Goal: Browse casually: Explore the website without a specific task or goal

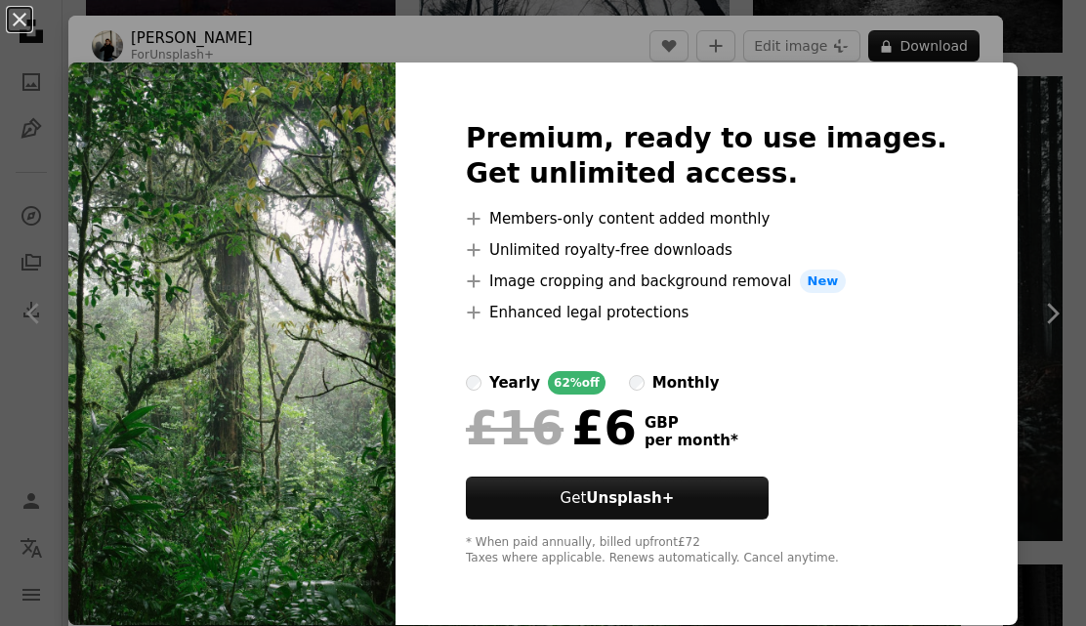
scroll to position [4335, 0]
click at [791, 625] on div "An X shape Premium, ready to use images. Get unlimited access. A plus sign Memb…" at bounding box center [543, 313] width 1086 height 626
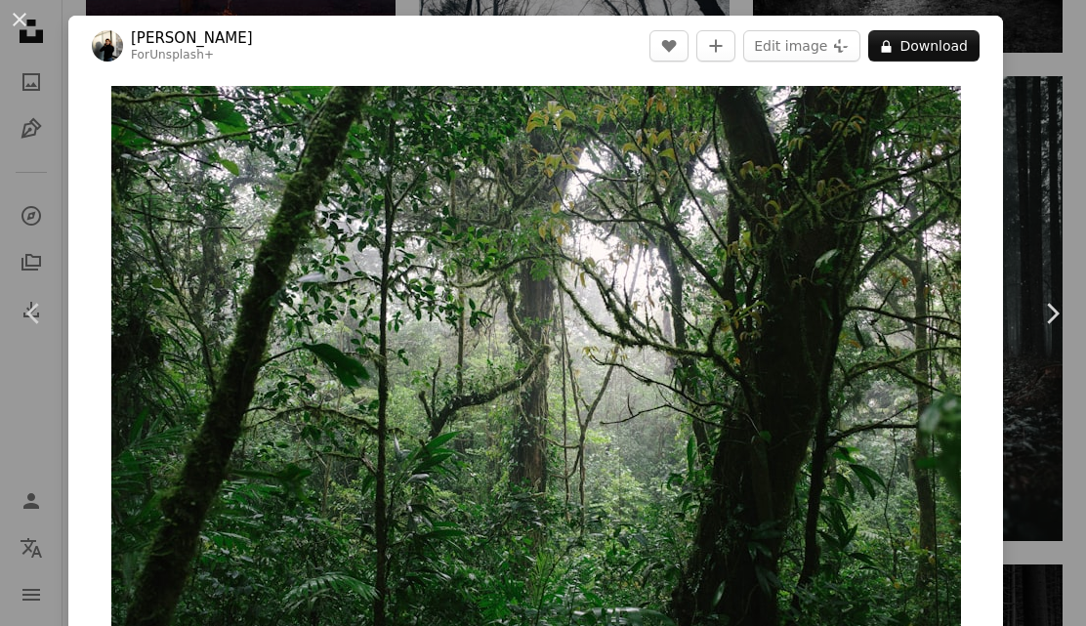
click at [31, 31] on button "An X shape" at bounding box center [19, 19] width 23 height 23
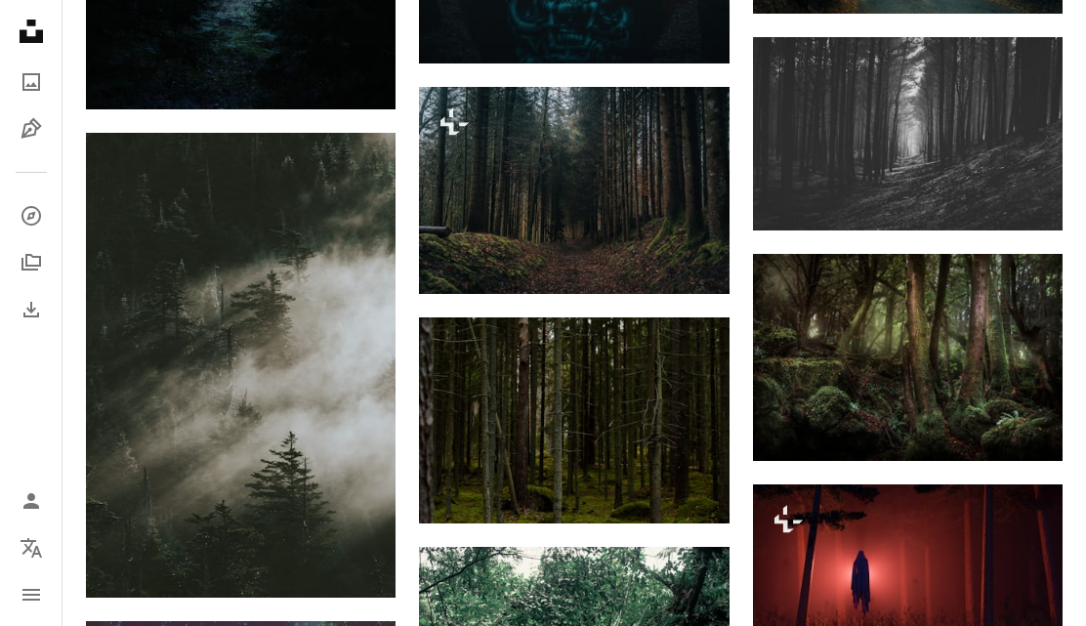
scroll to position [6924, 0]
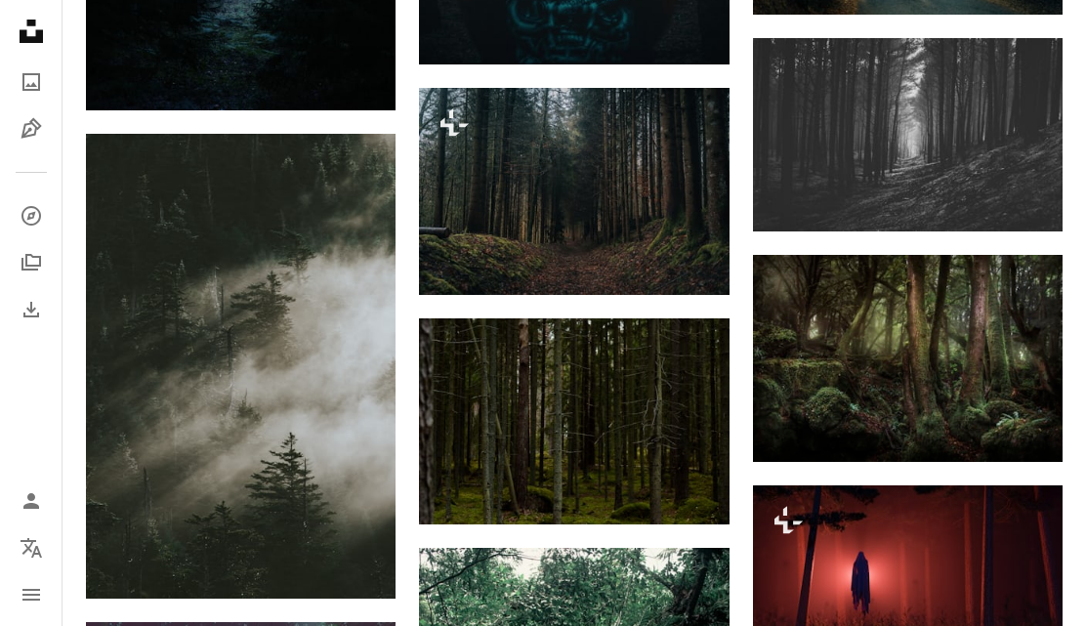
click at [938, 393] on img at bounding box center [908, 358] width 310 height 207
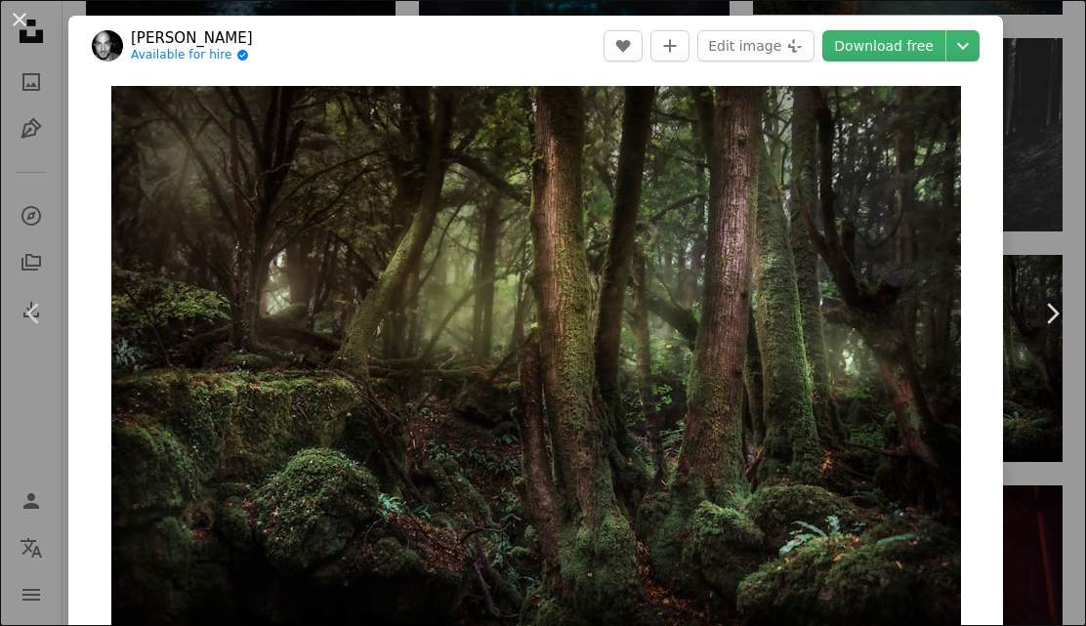
click at [117, 41] on img at bounding box center [107, 45] width 31 height 31
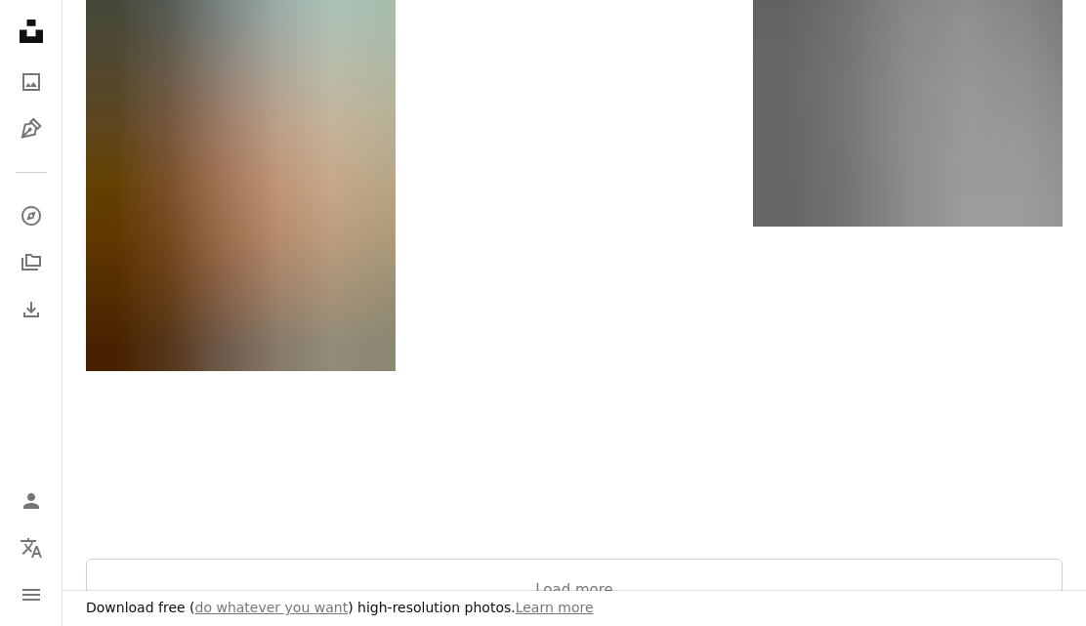
scroll to position [2749, 0]
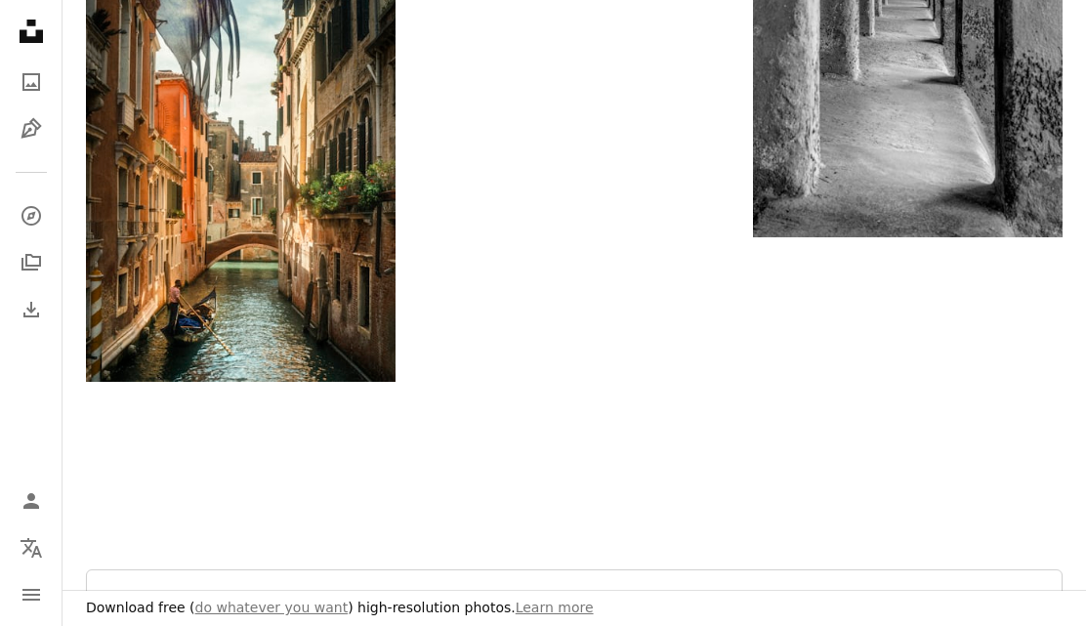
click at [591, 604] on button "Load more" at bounding box center [574, 600] width 977 height 63
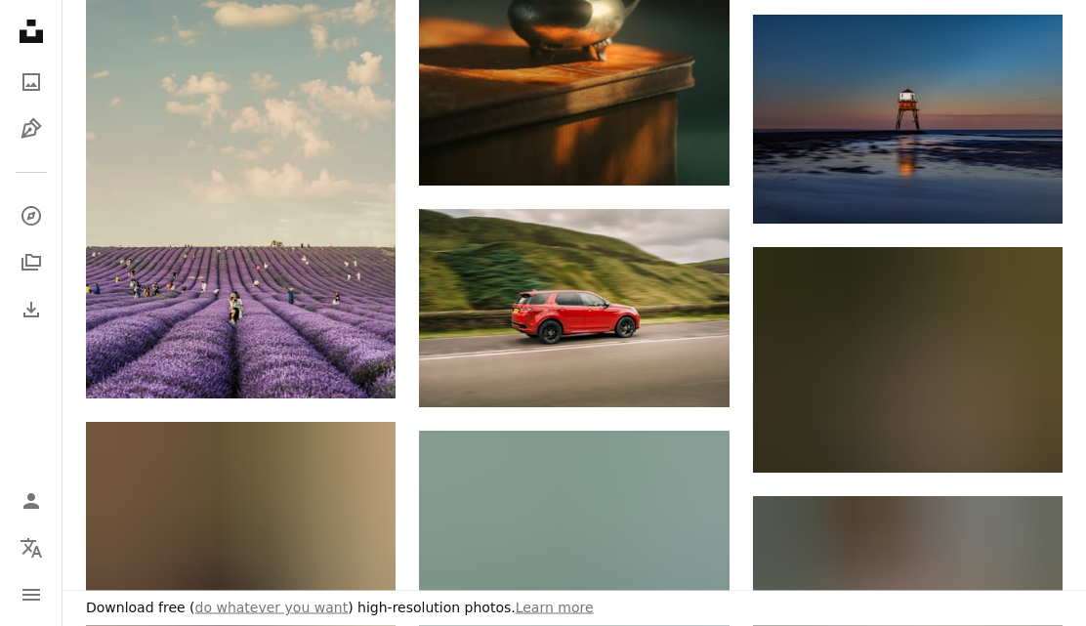
scroll to position [3222, 0]
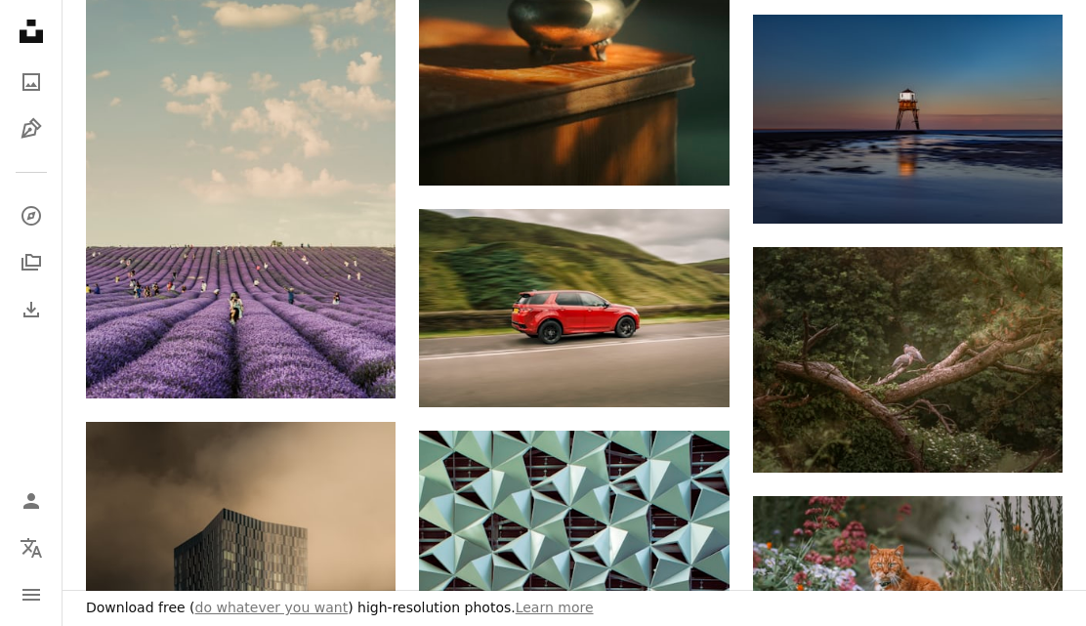
click at [931, 383] on img at bounding box center [908, 360] width 310 height 227
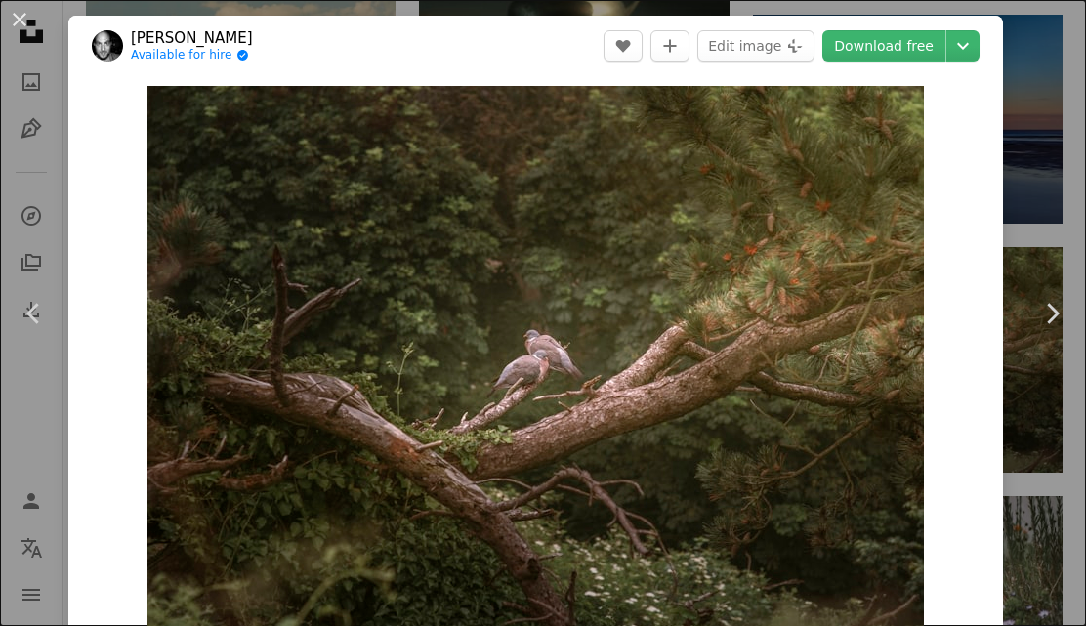
click at [23, 29] on button "An X shape" at bounding box center [19, 19] width 23 height 23
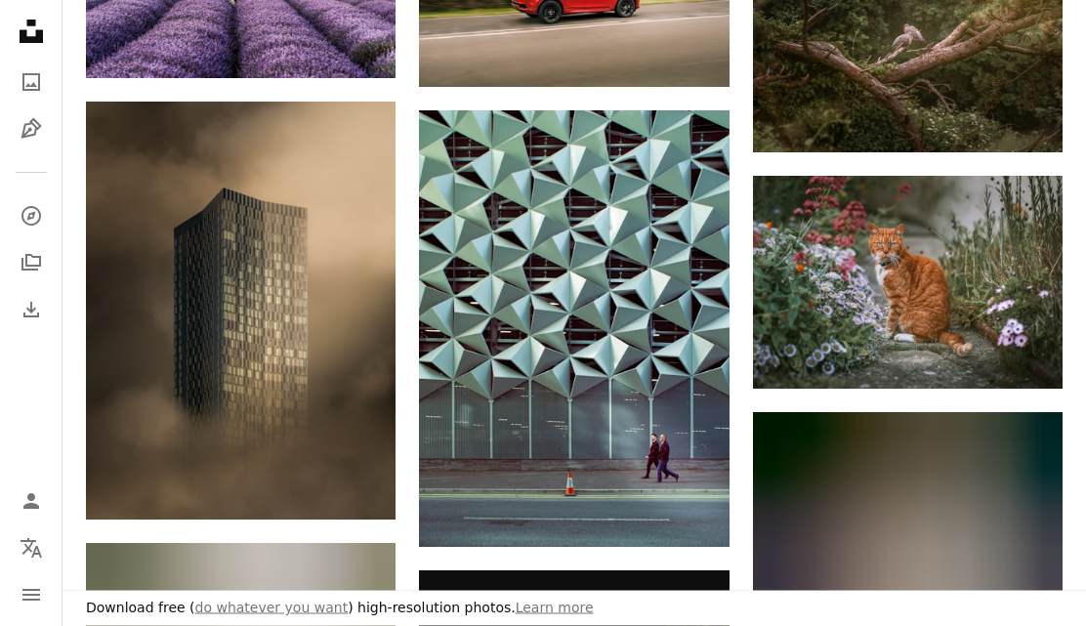
scroll to position [3542, 0]
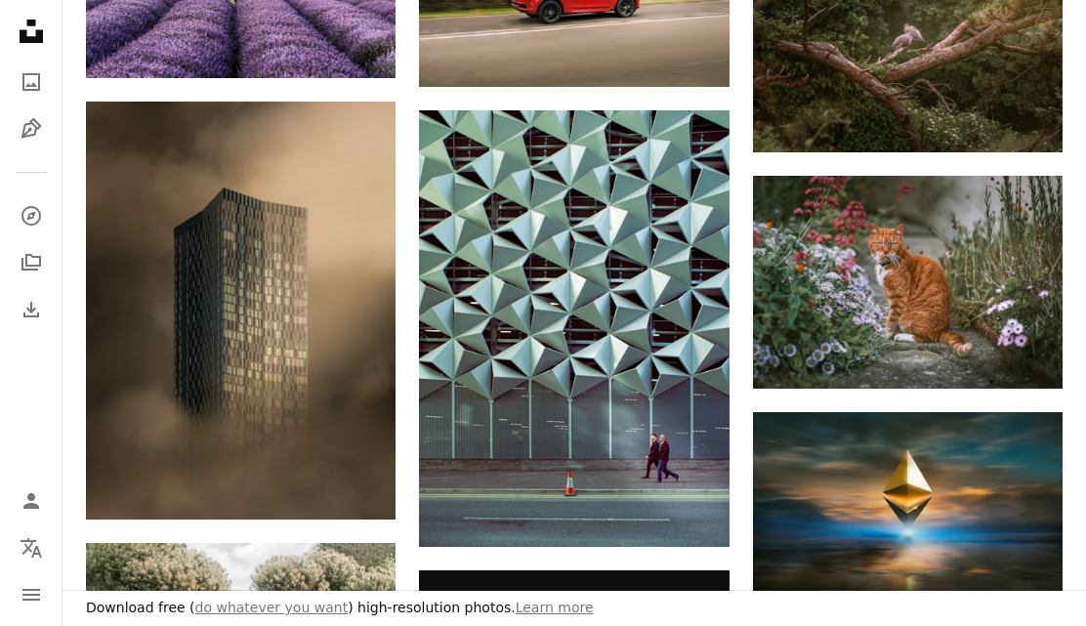
click at [930, 300] on img at bounding box center [908, 282] width 310 height 212
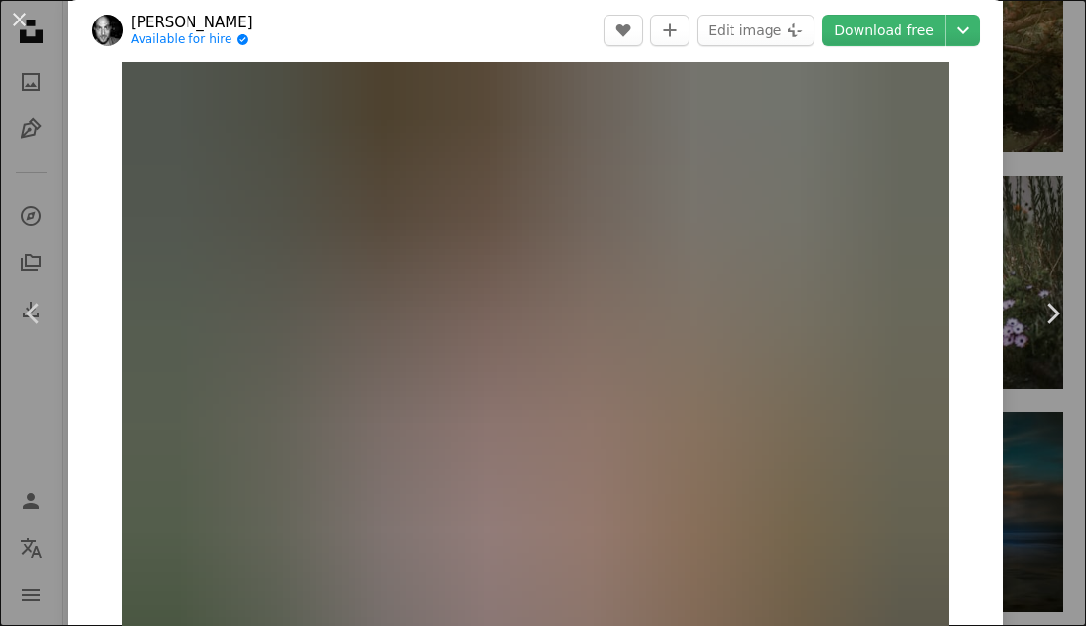
scroll to position [21, 0]
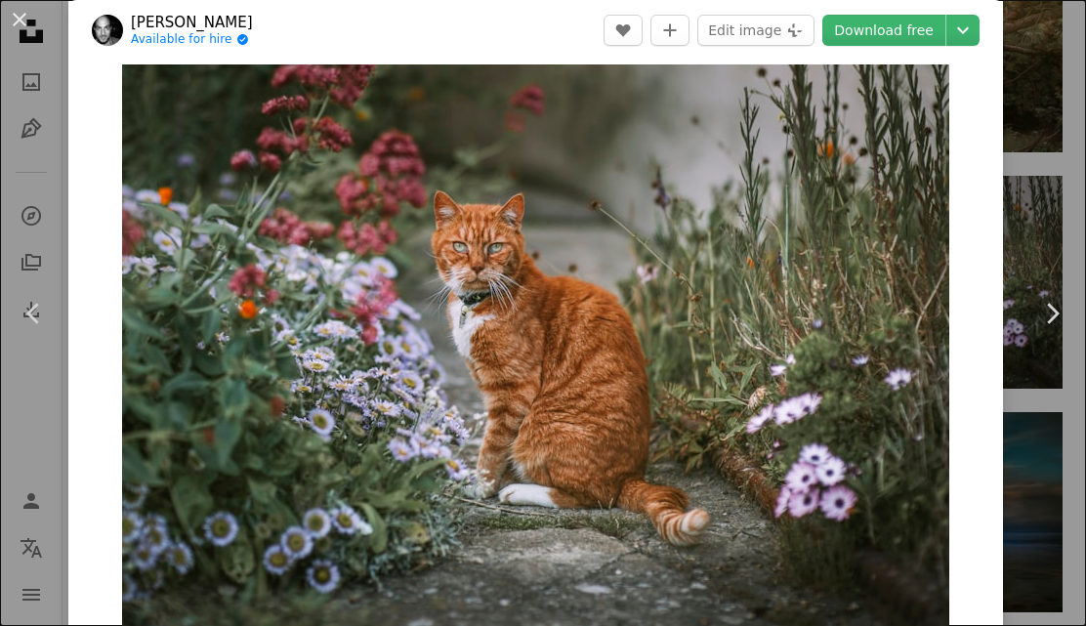
click at [30, 31] on button "An X shape" at bounding box center [19, 19] width 23 height 23
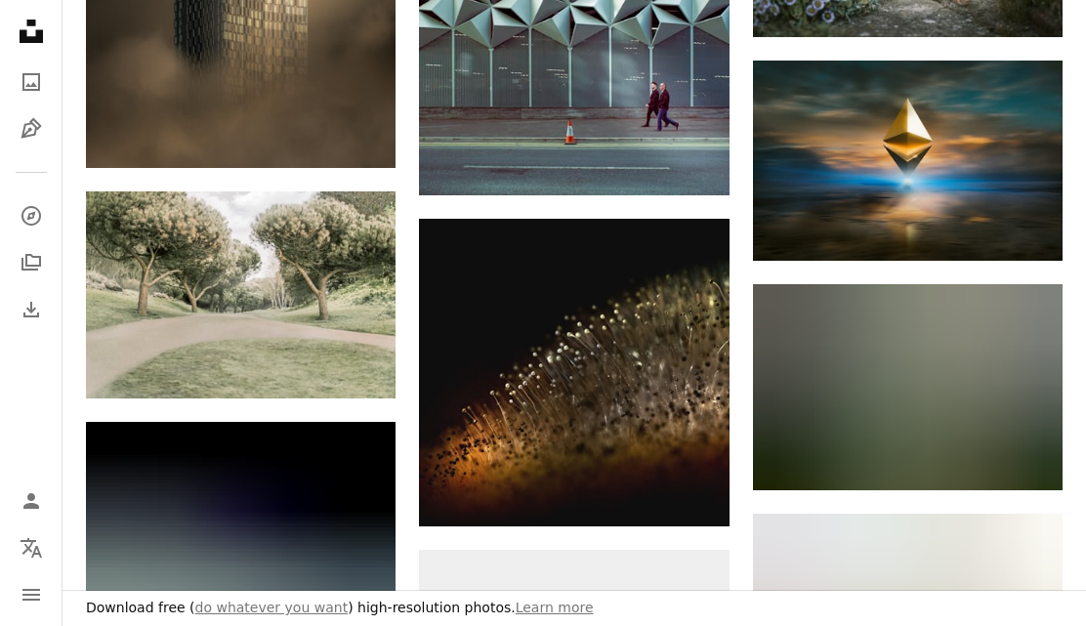
scroll to position [3890, 0]
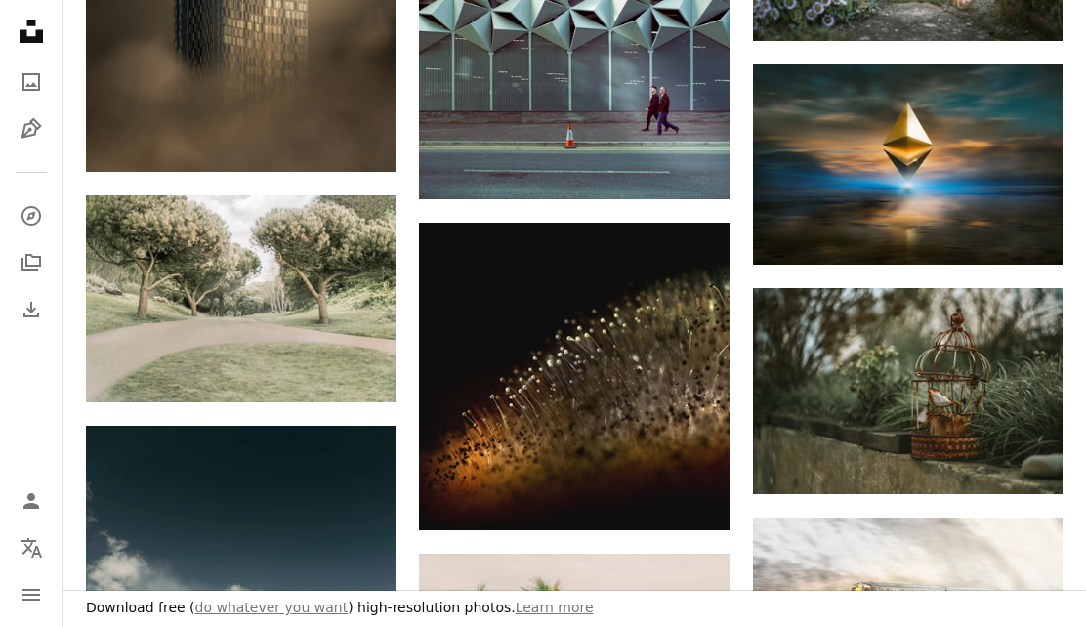
click at [951, 397] on img at bounding box center [908, 391] width 310 height 206
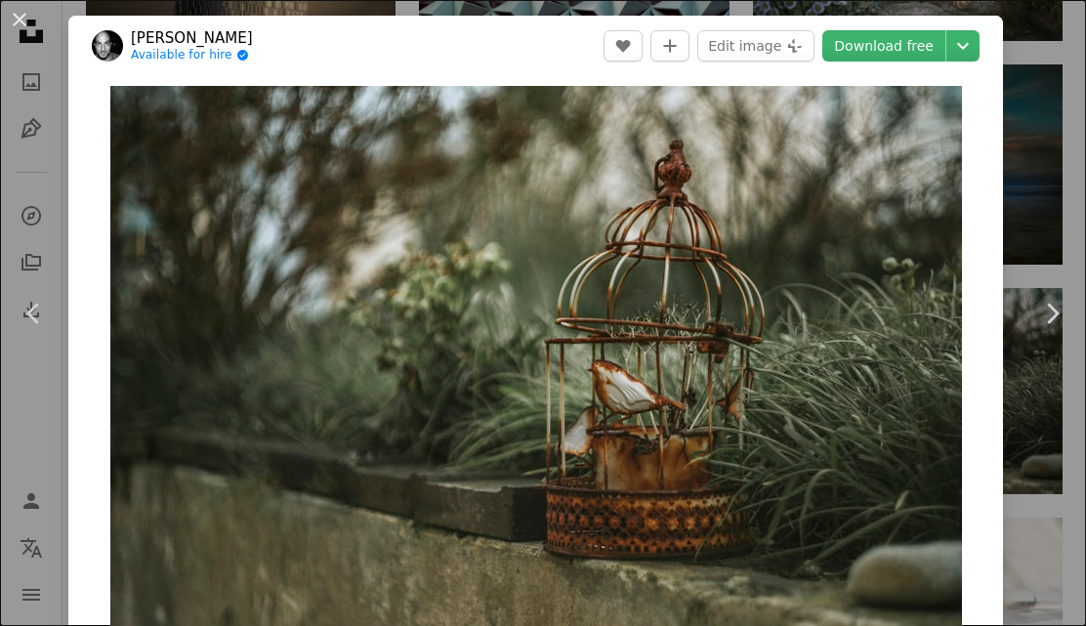
click at [19, 31] on button "An X shape" at bounding box center [19, 19] width 23 height 23
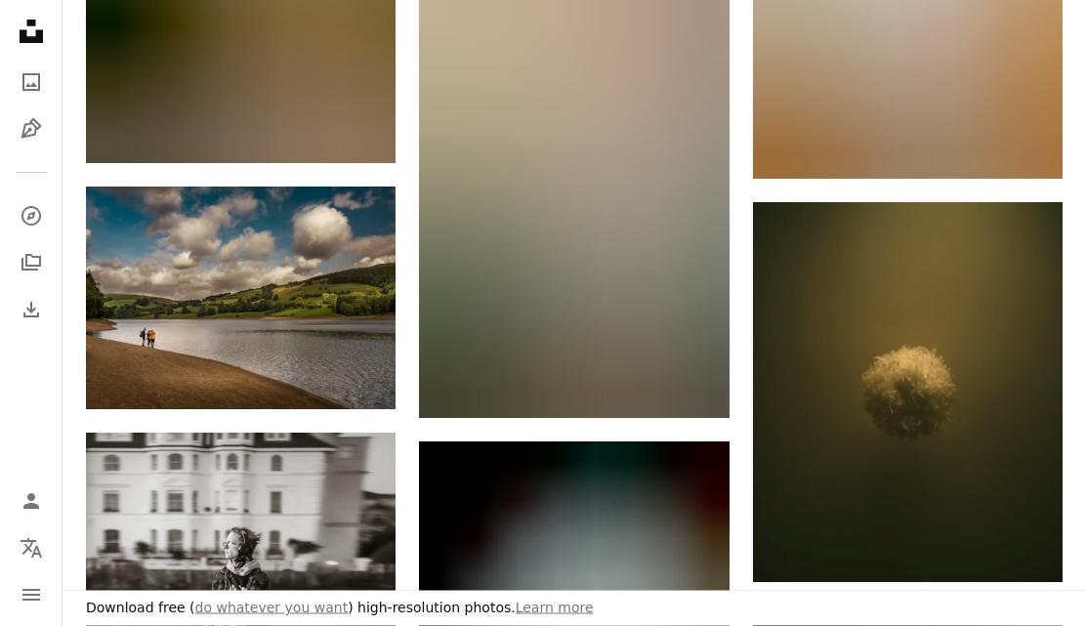
scroll to position [5092, 0]
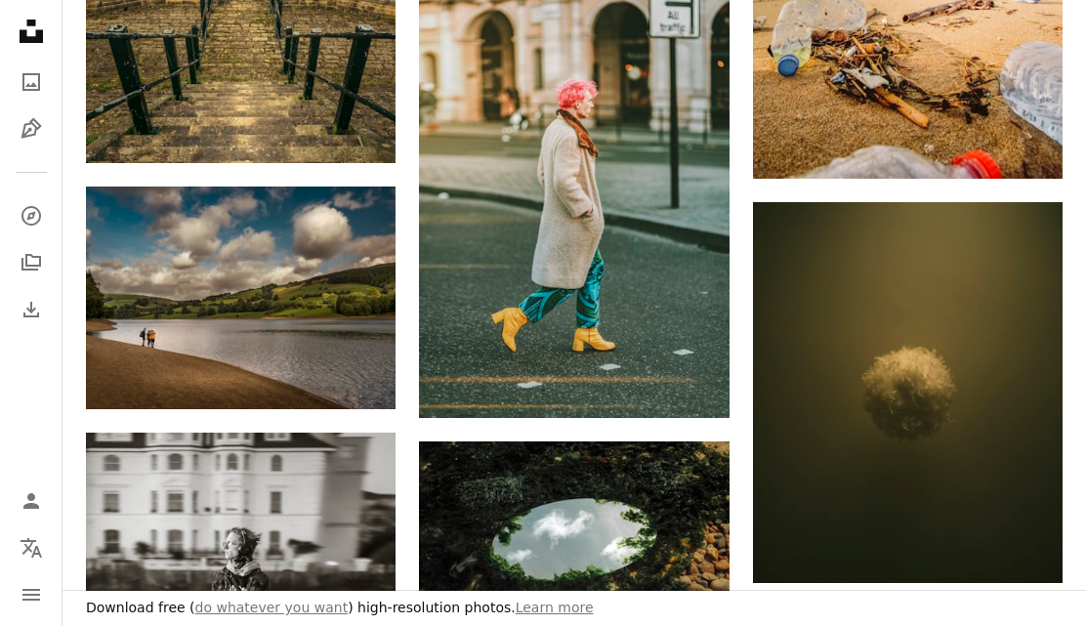
click at [649, 550] on img at bounding box center [574, 539] width 310 height 196
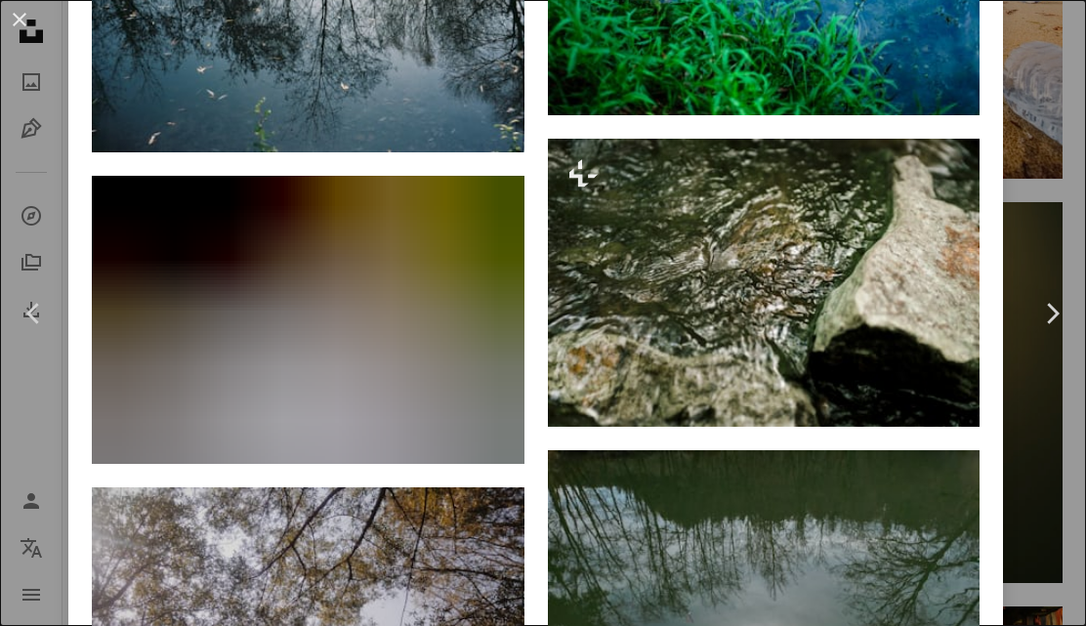
scroll to position [3346, 0]
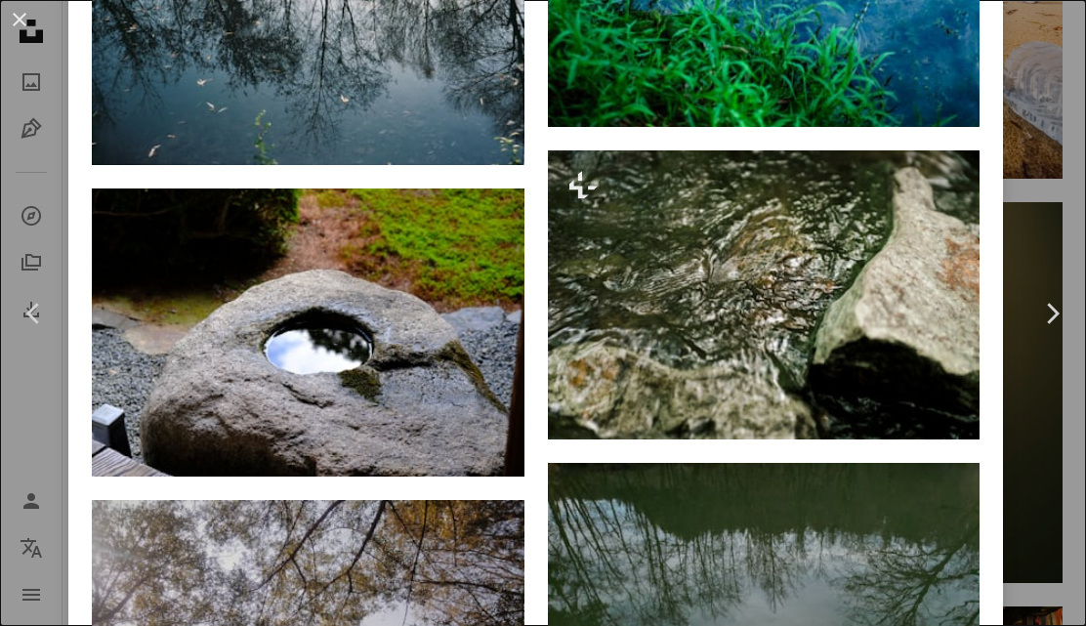
click at [454, 401] on img at bounding box center [308, 332] width 433 height 288
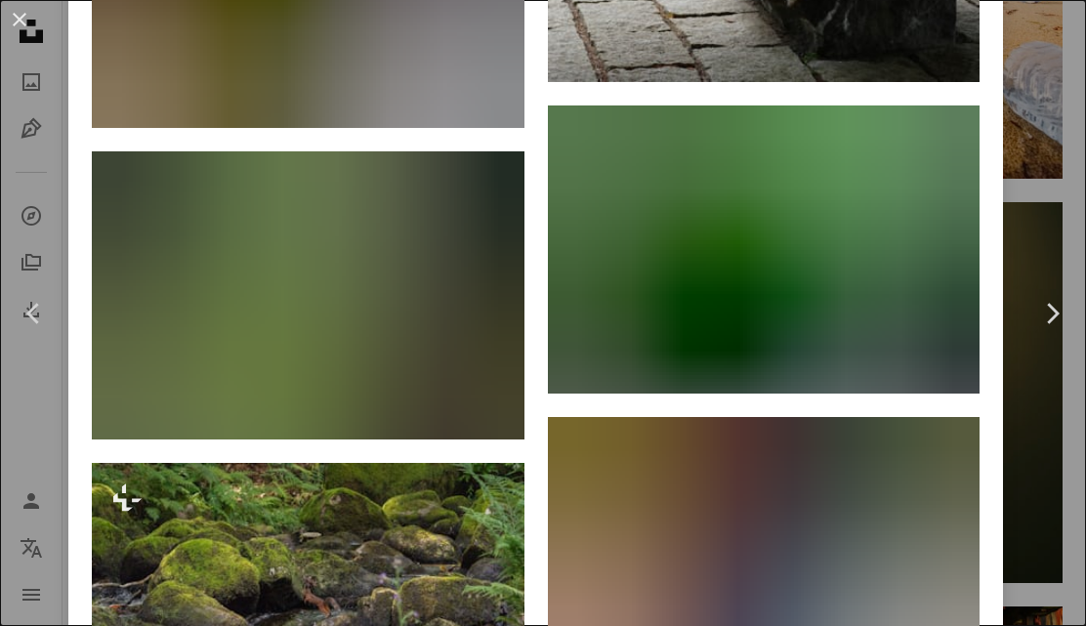
scroll to position [3011, 0]
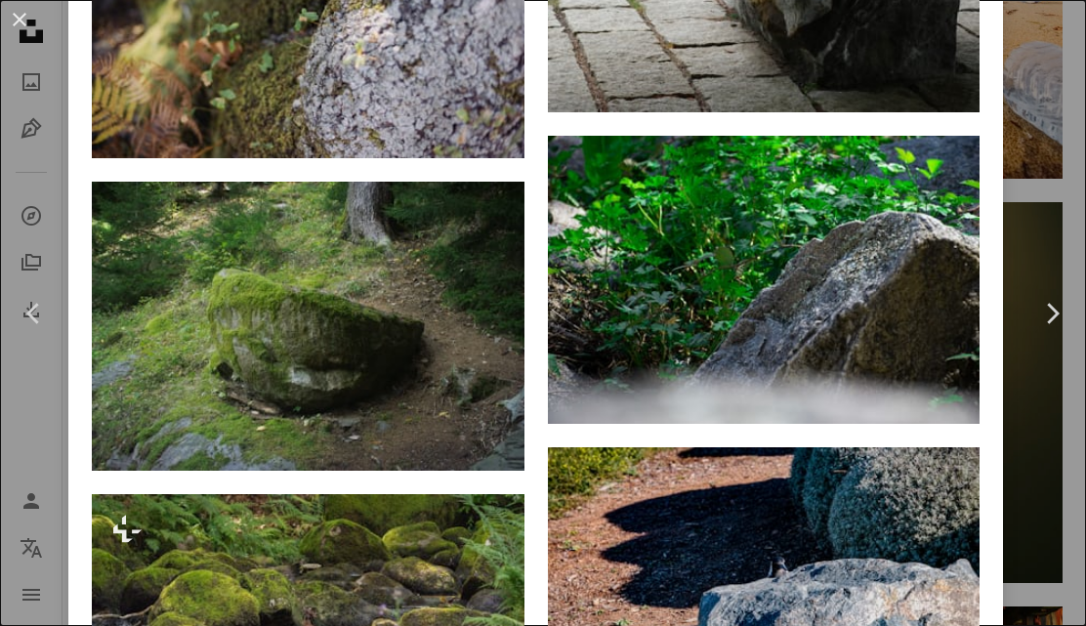
click at [451, 401] on img at bounding box center [308, 326] width 433 height 288
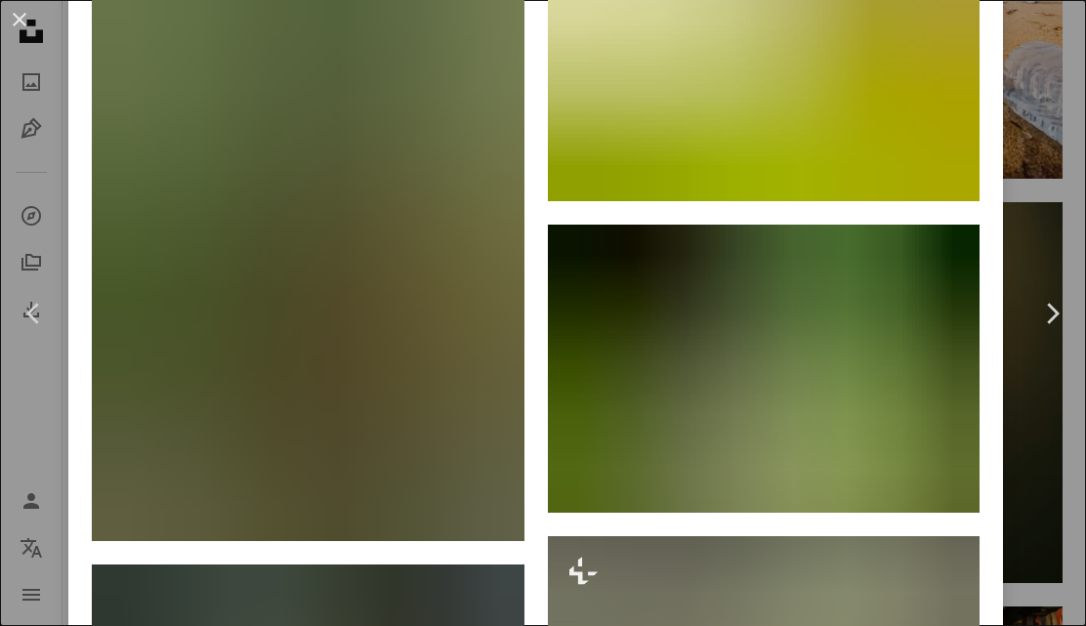
scroll to position [4586, 0]
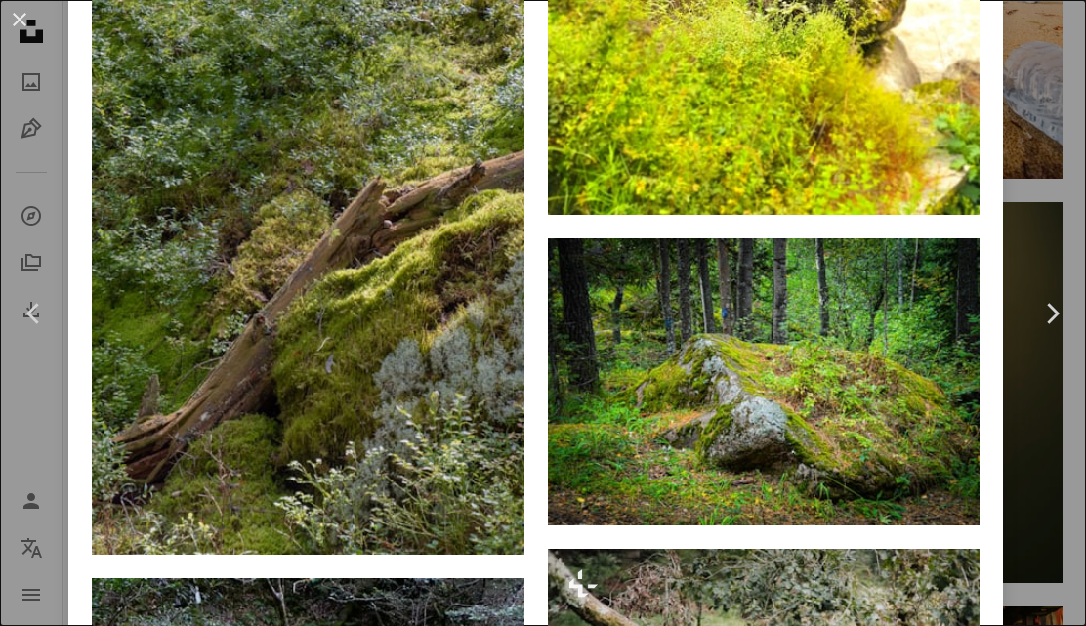
click at [443, 493] on img at bounding box center [308, 275] width 433 height 560
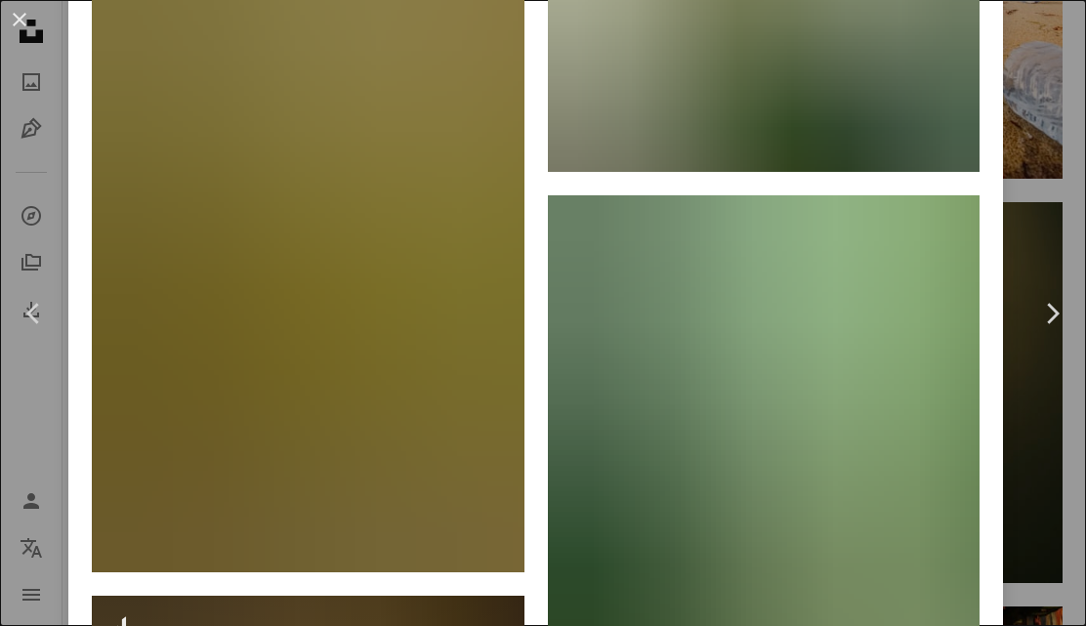
scroll to position [2389, 0]
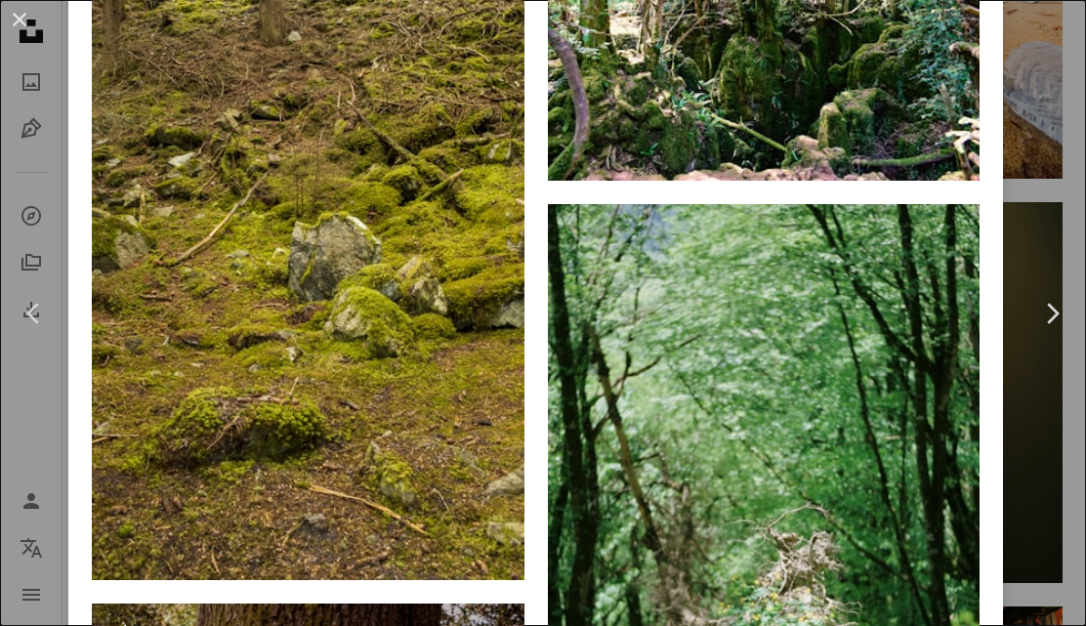
click at [25, 31] on button "An X shape" at bounding box center [19, 19] width 23 height 23
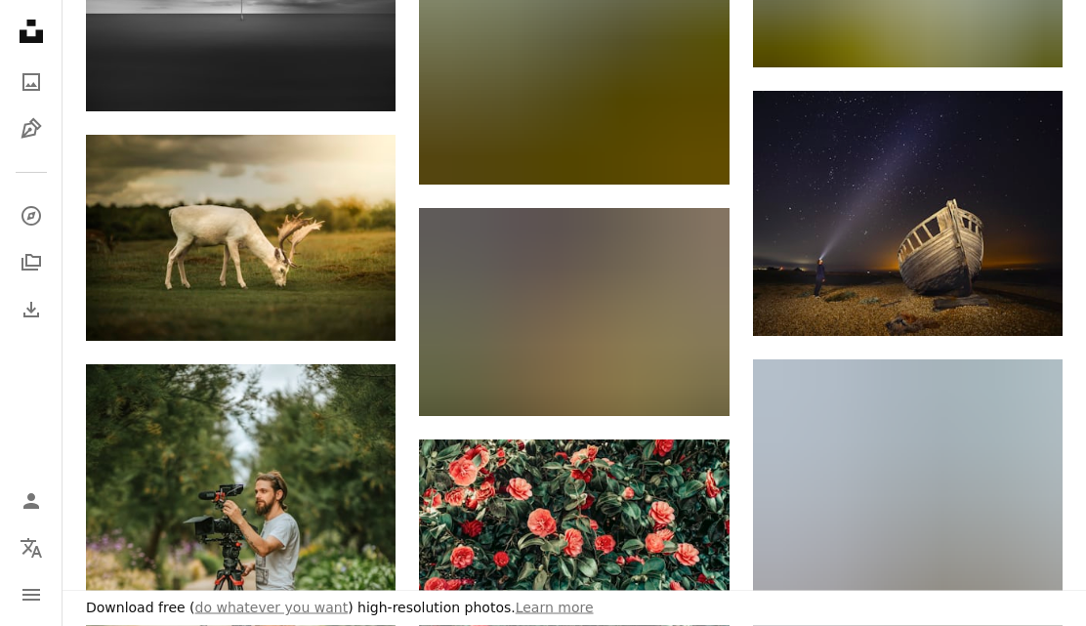
scroll to position [6922, 0]
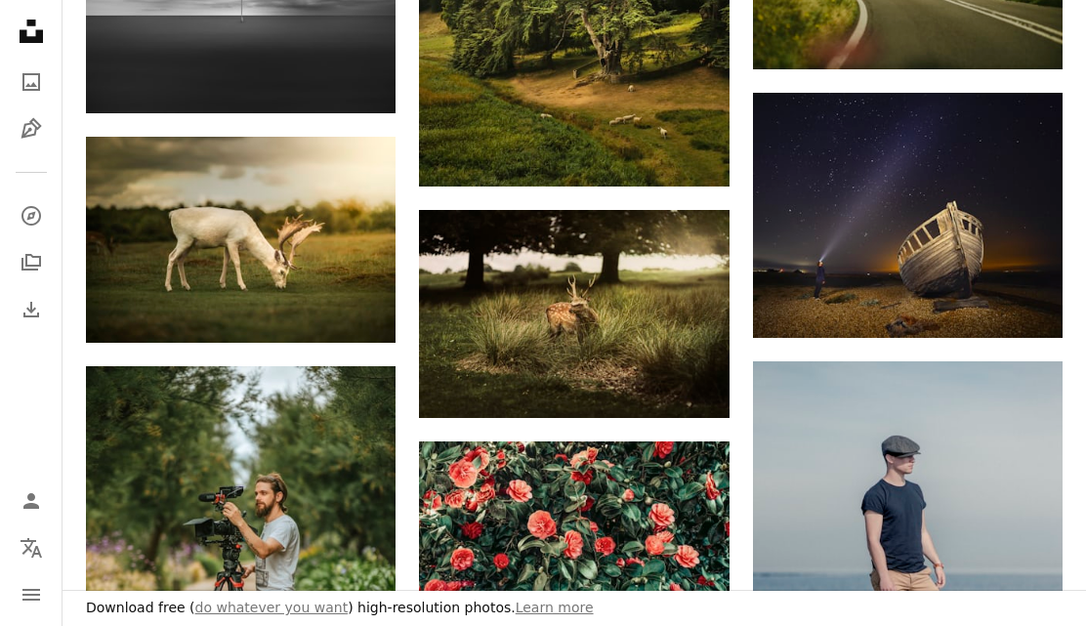
click at [315, 255] on img at bounding box center [241, 240] width 310 height 206
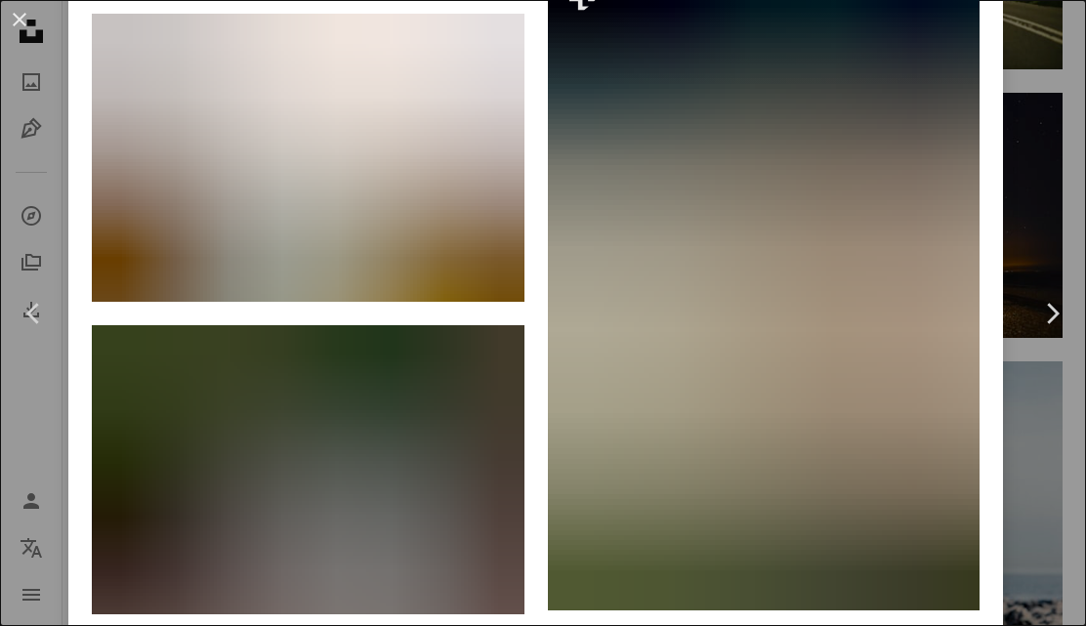
scroll to position [2680, 0]
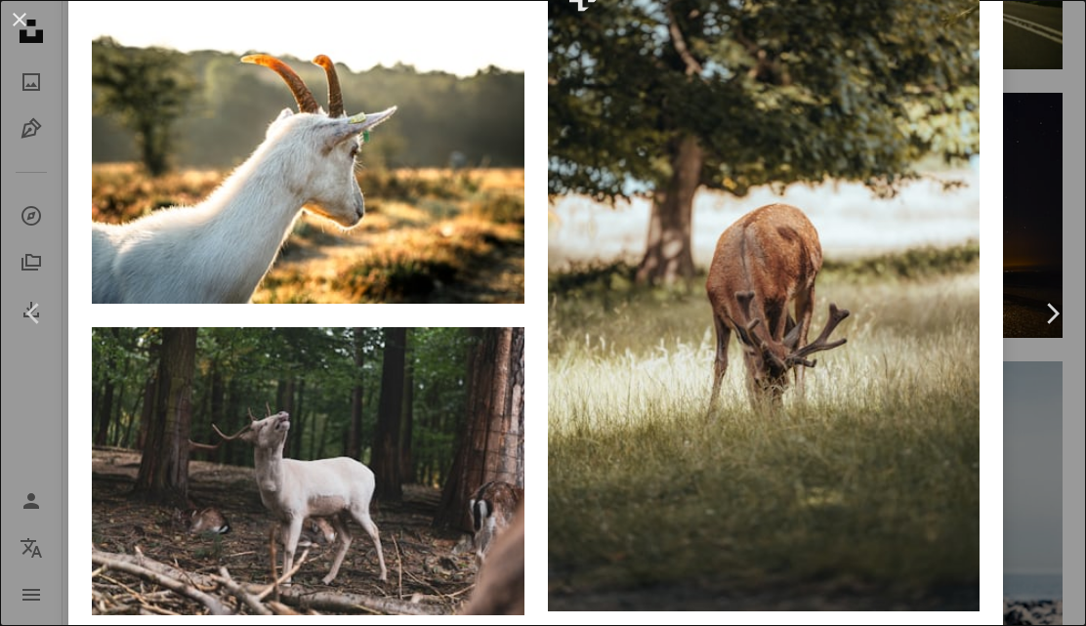
click at [445, 535] on img at bounding box center [308, 471] width 433 height 288
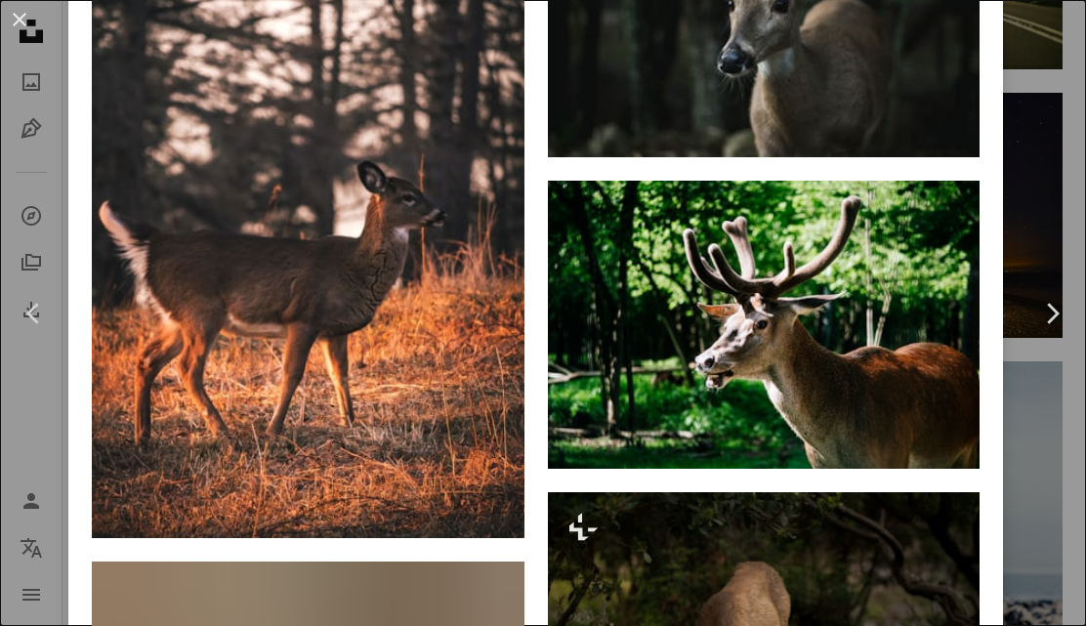
scroll to position [5005, 0]
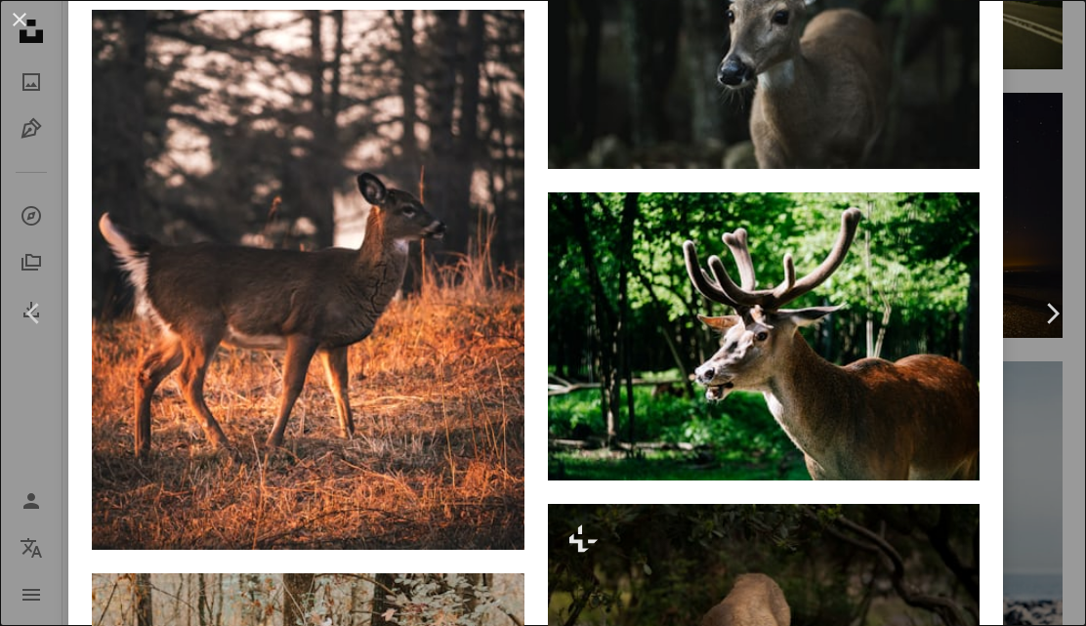
click at [25, 31] on button "An X shape" at bounding box center [19, 19] width 23 height 23
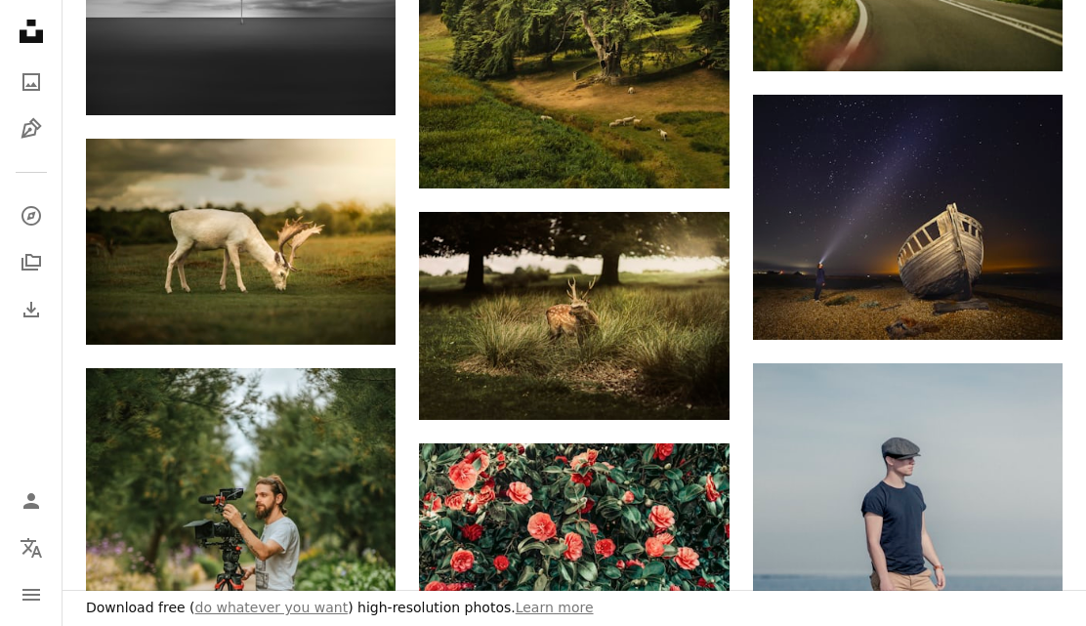
scroll to position [6905, 0]
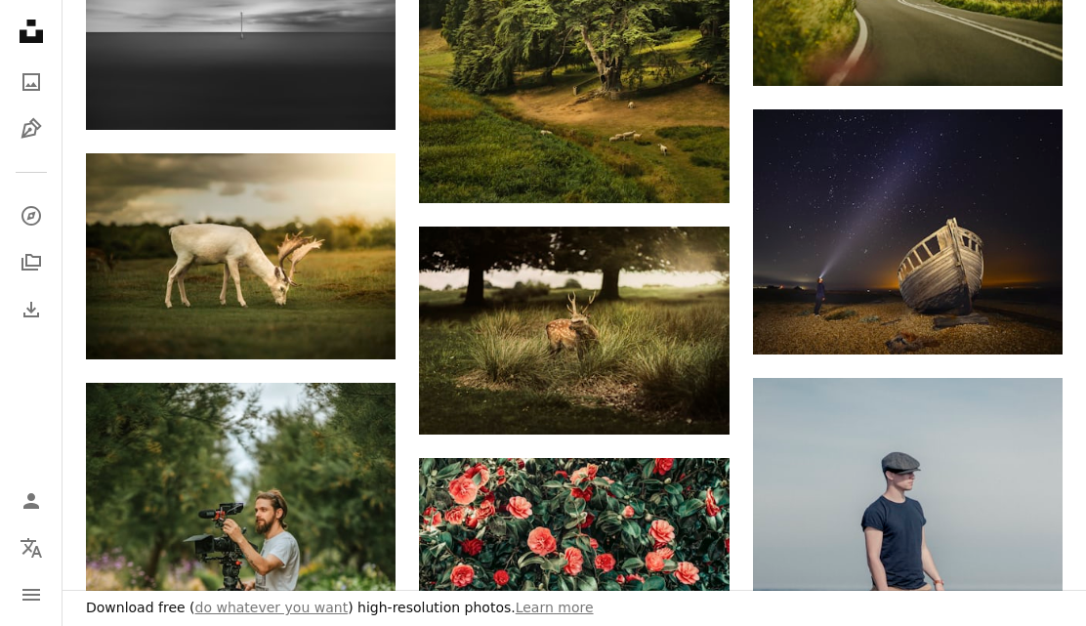
click at [154, 258] on img at bounding box center [241, 256] width 310 height 206
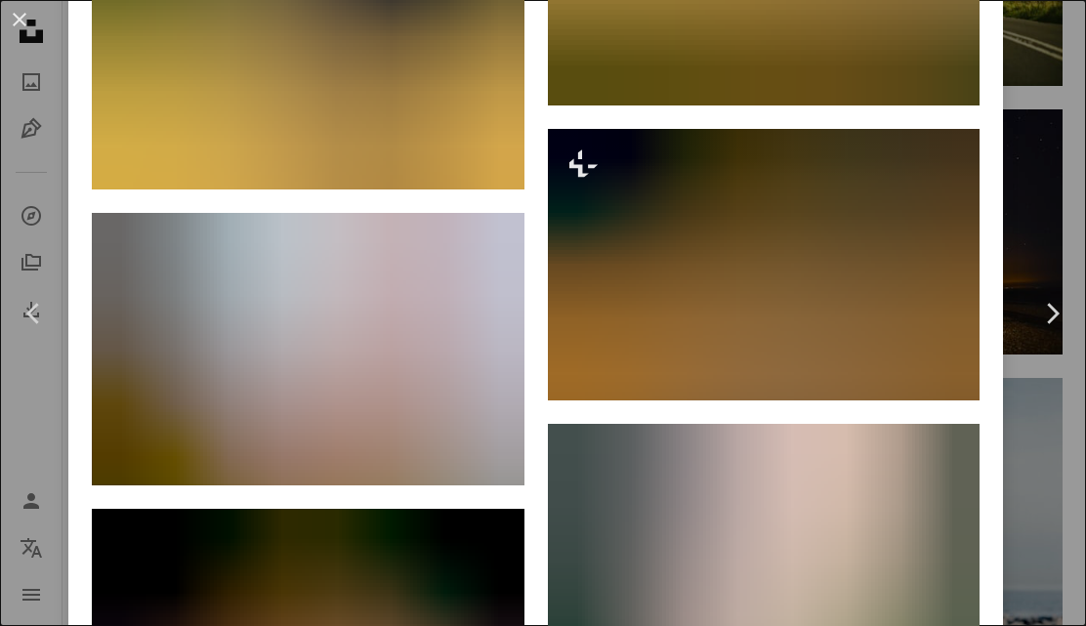
scroll to position [6564, 0]
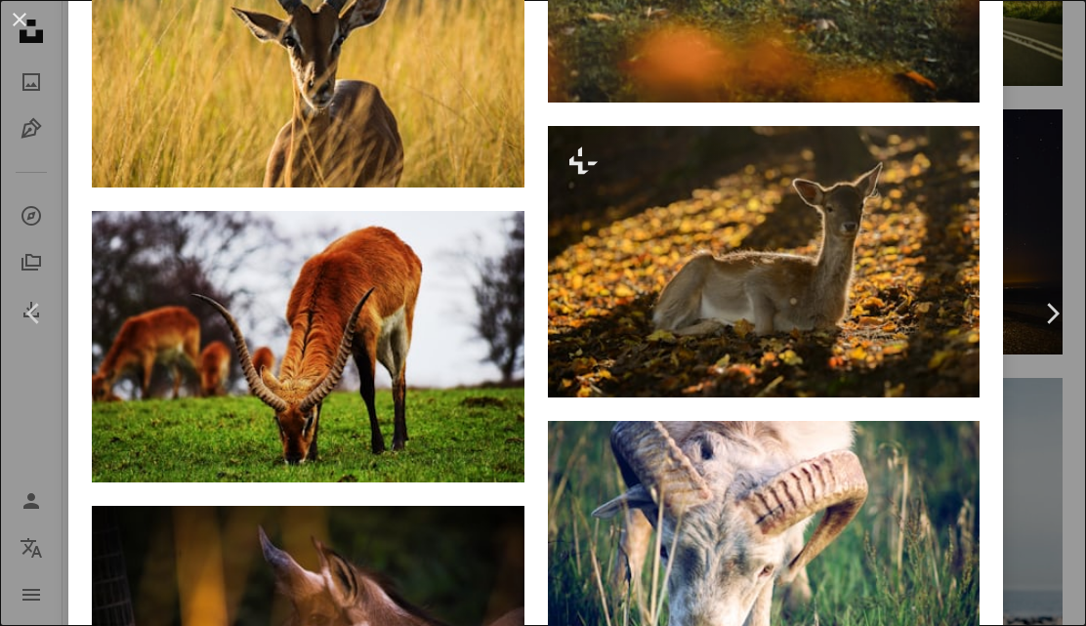
click at [848, 392] on img at bounding box center [764, 262] width 433 height 272
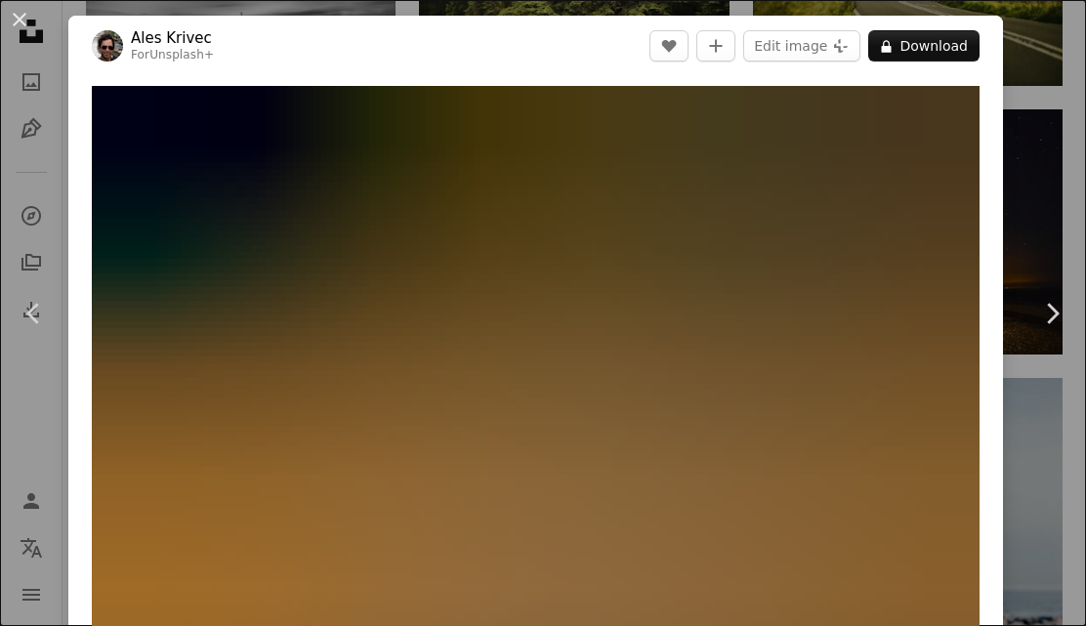
scroll to position [-1, 0]
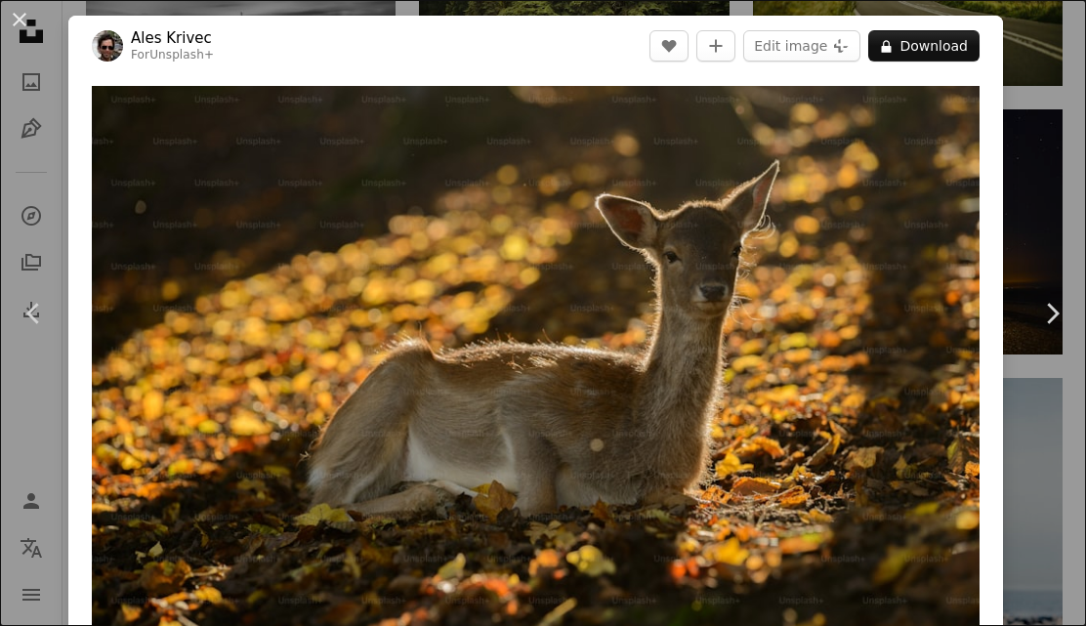
click at [15, 31] on button "An X shape" at bounding box center [19, 19] width 23 height 23
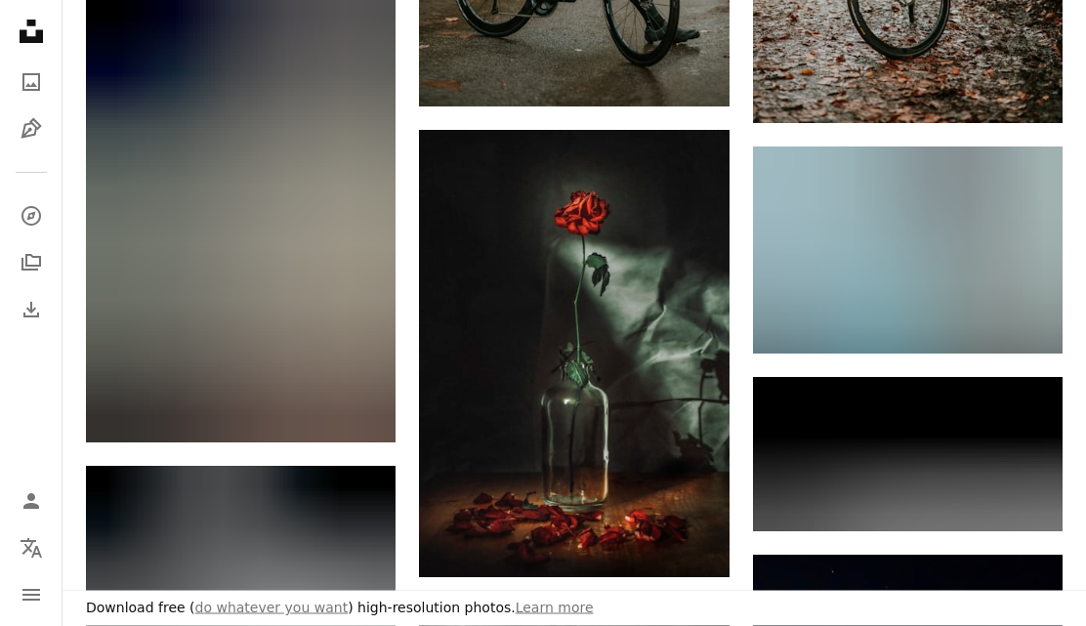
scroll to position [10359, 0]
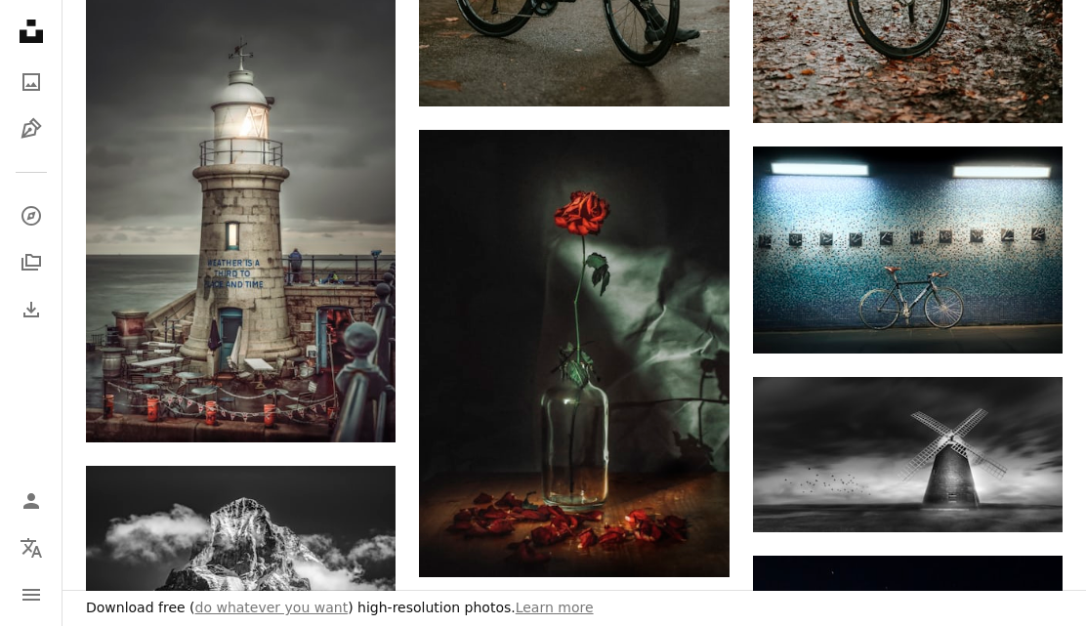
click at [307, 315] on img at bounding box center [241, 213] width 310 height 459
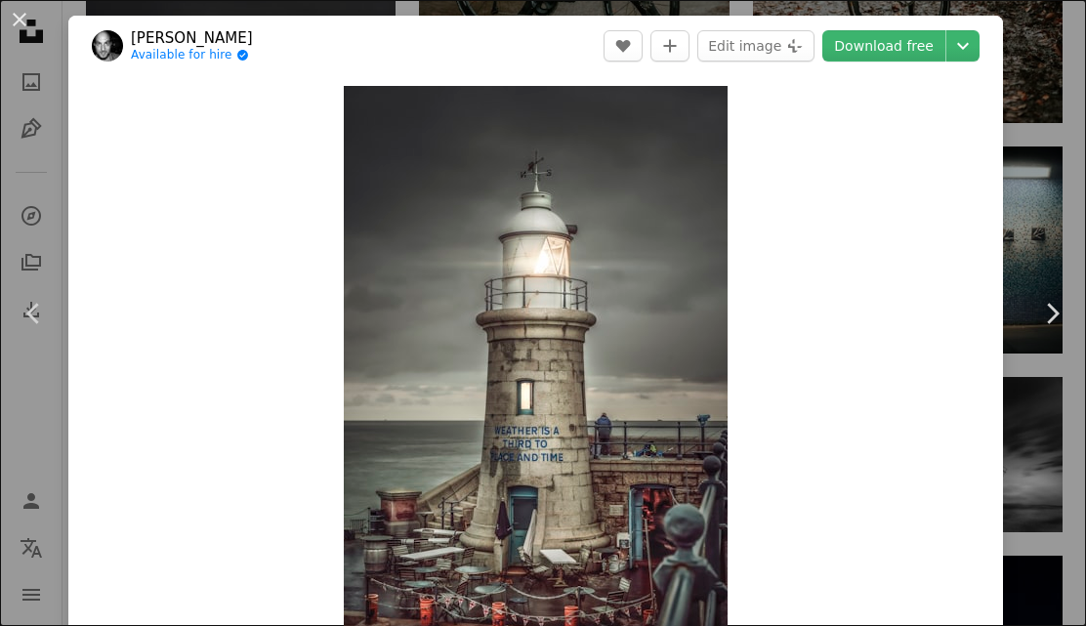
click at [31, 16] on button "An X shape" at bounding box center [19, 19] width 23 height 23
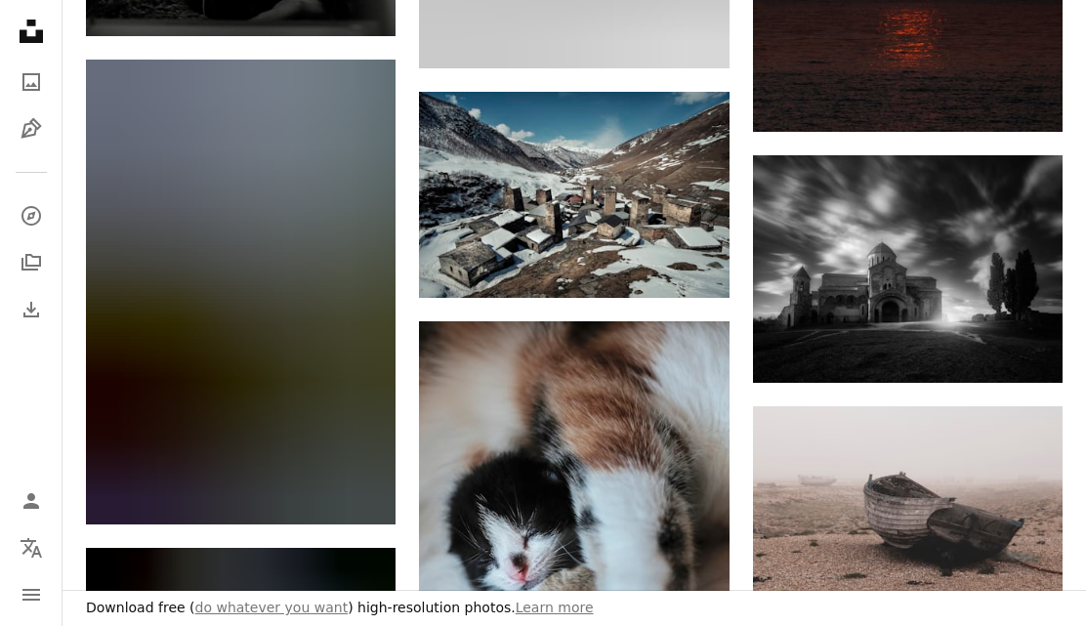
scroll to position [13870, 0]
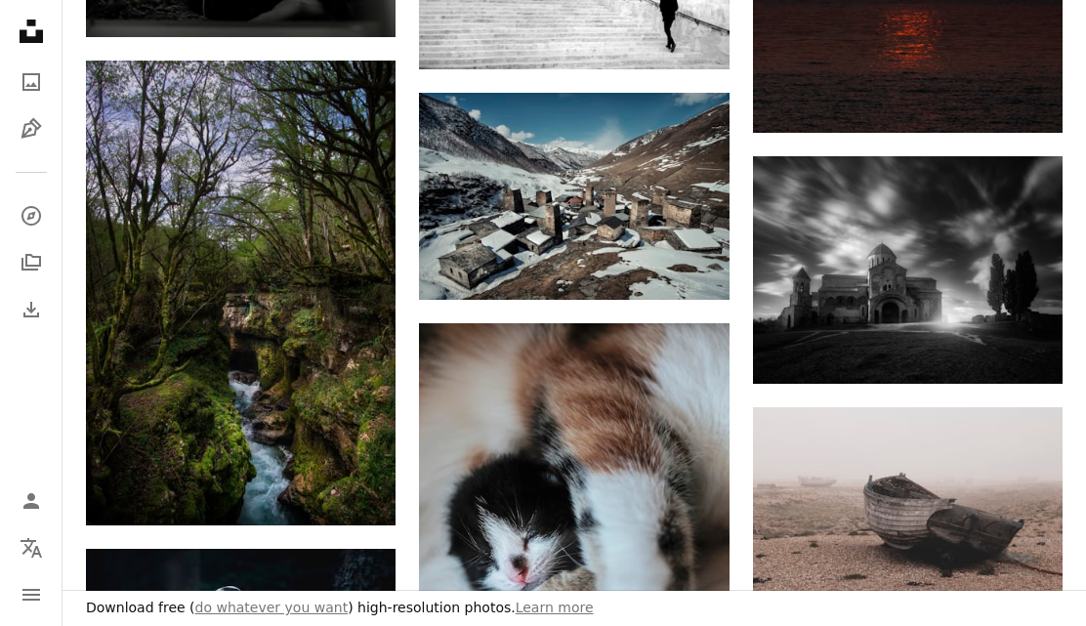
click at [331, 406] on img at bounding box center [241, 293] width 310 height 465
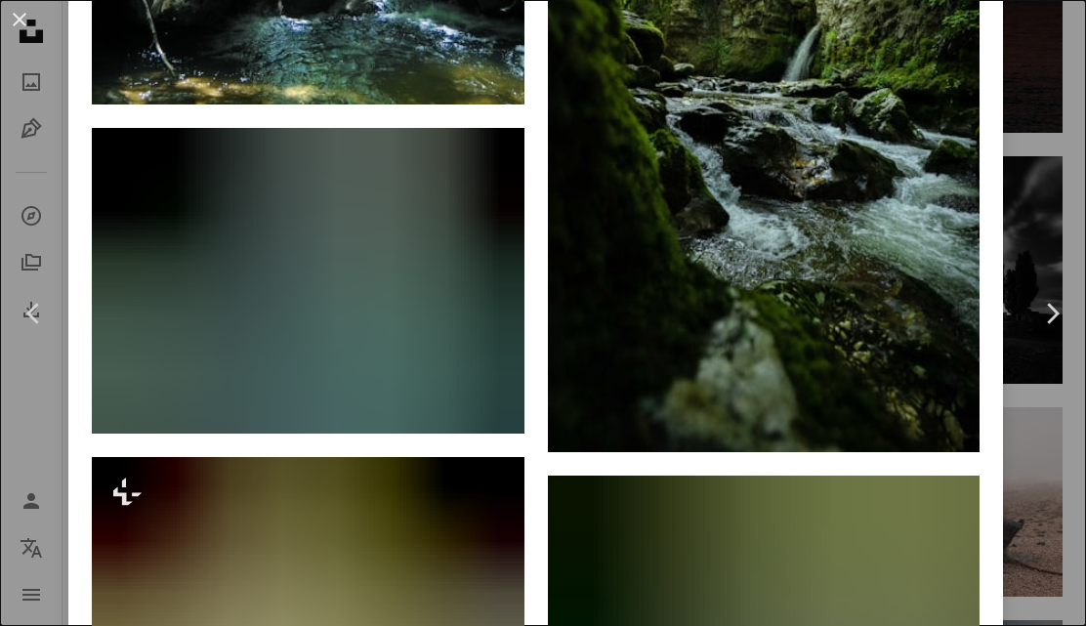
scroll to position [12133, 0]
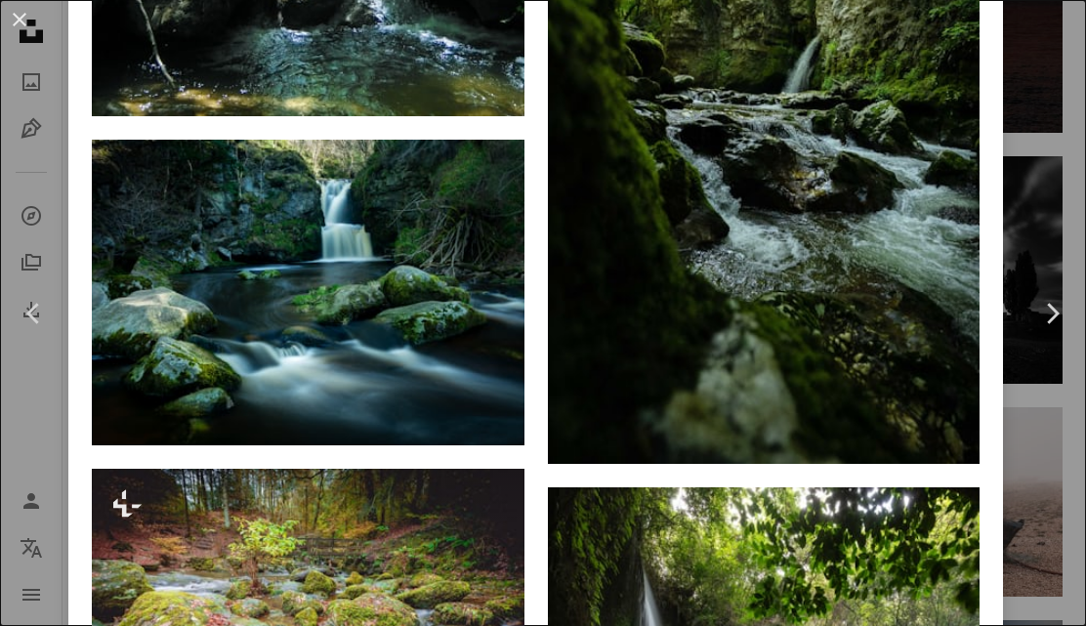
click at [11, 31] on button "An X shape" at bounding box center [19, 19] width 23 height 23
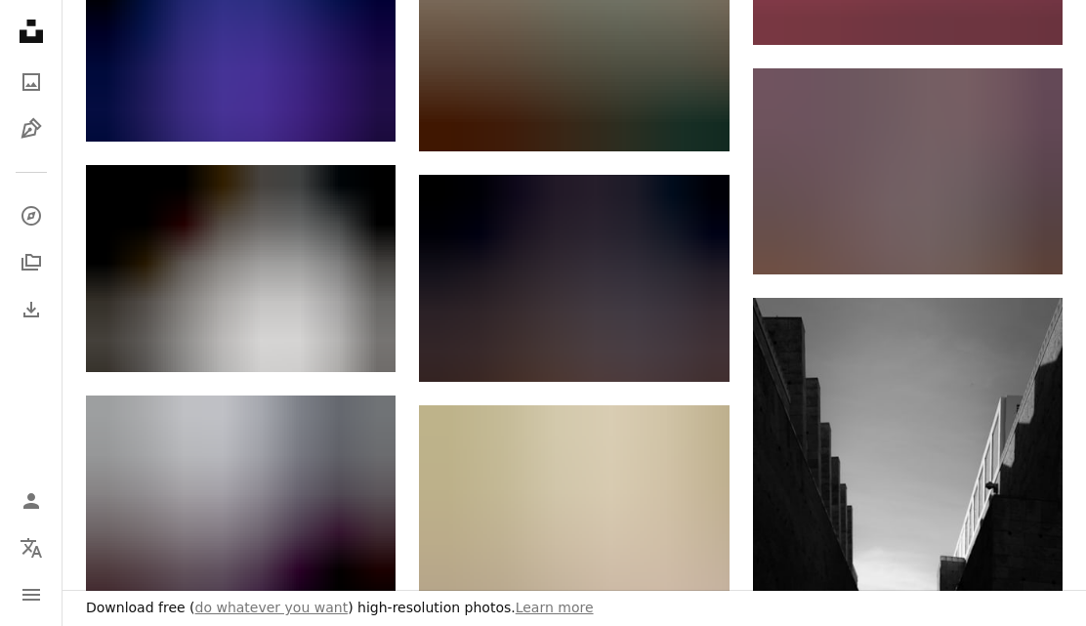
scroll to position [16640, 0]
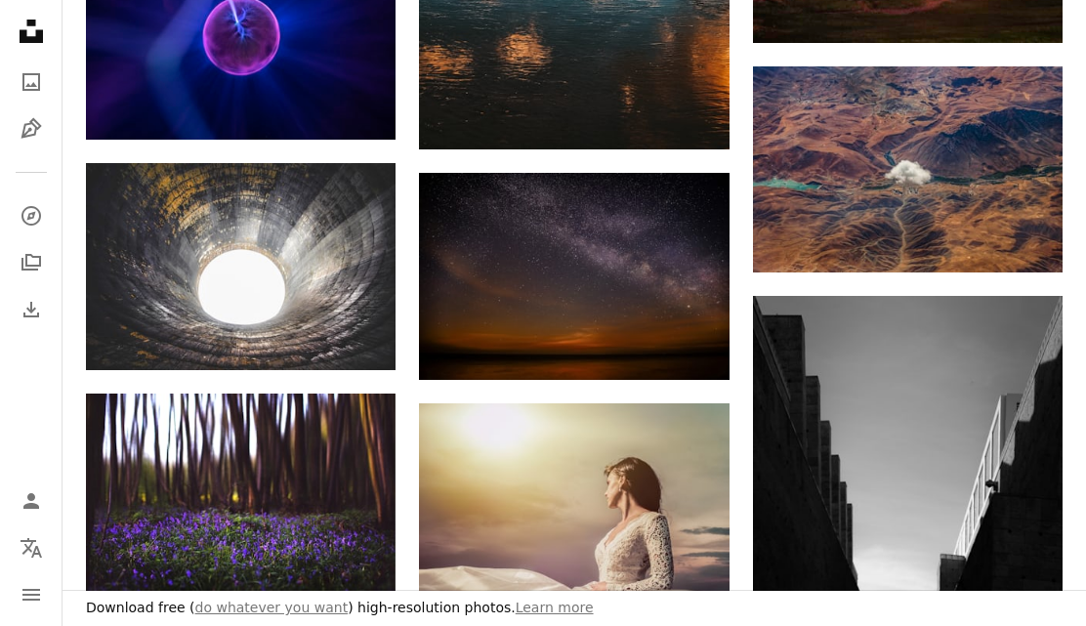
click at [324, 493] on img at bounding box center [241, 492] width 310 height 197
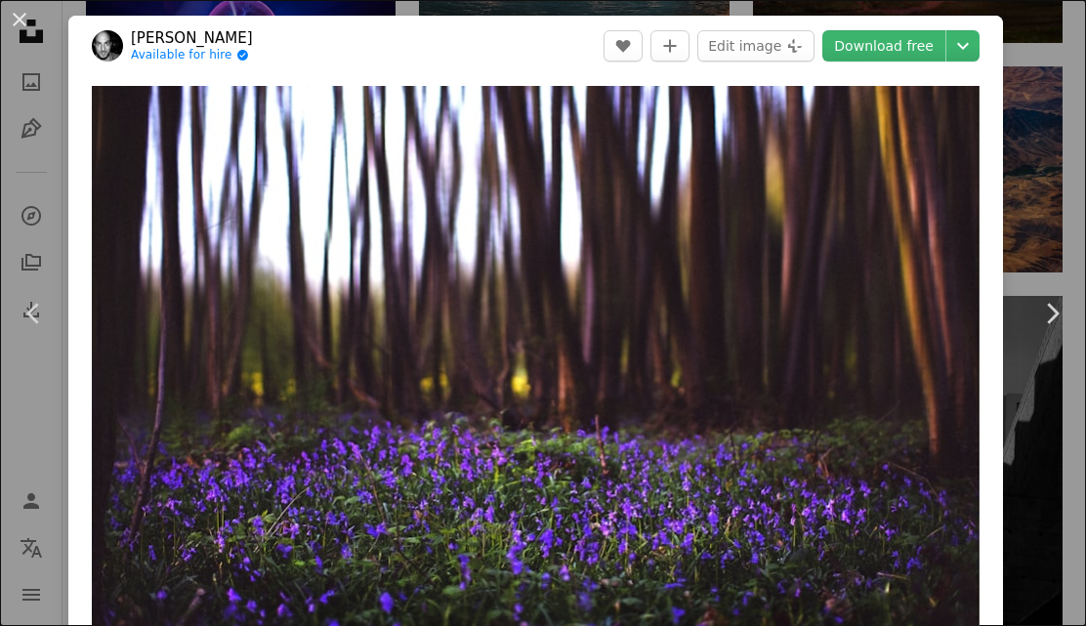
click at [8, 28] on button "An X shape" at bounding box center [19, 19] width 23 height 23
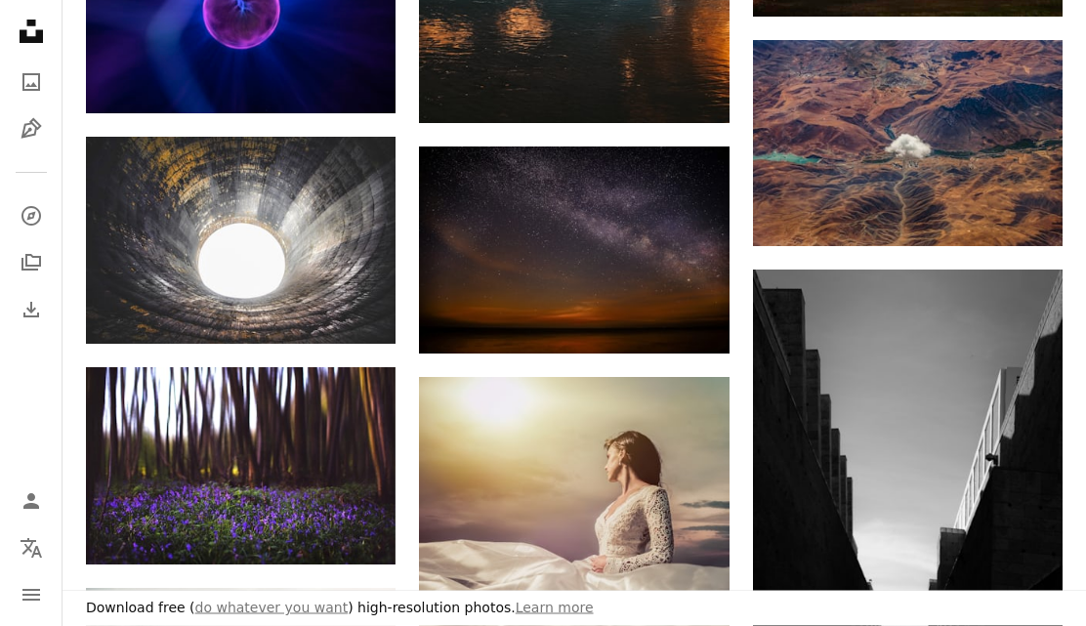
scroll to position [16664, 0]
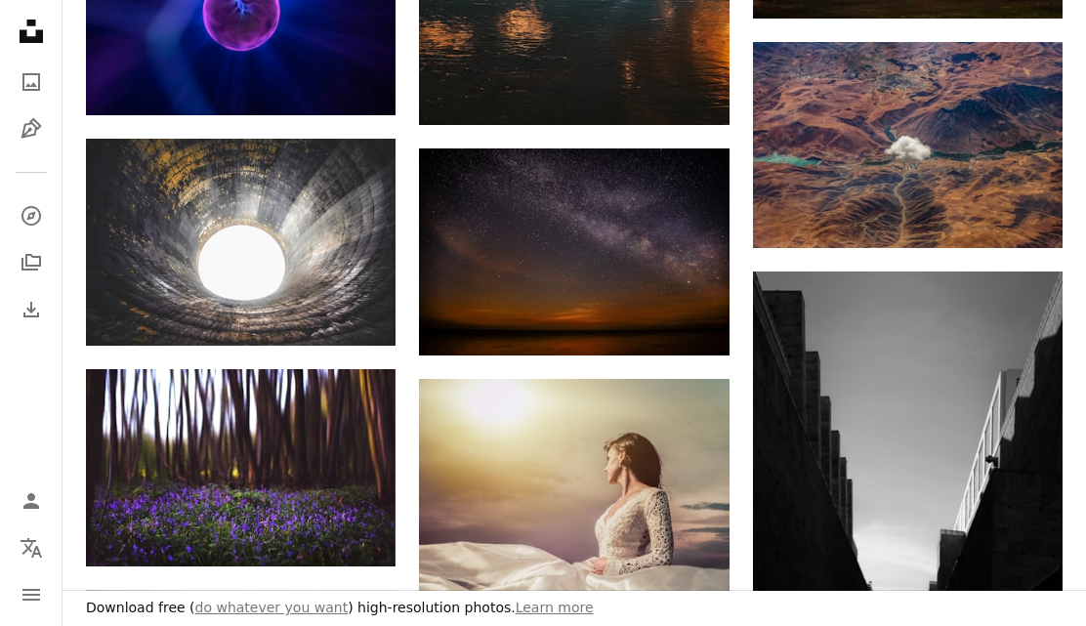
click at [641, 272] on img at bounding box center [574, 251] width 310 height 207
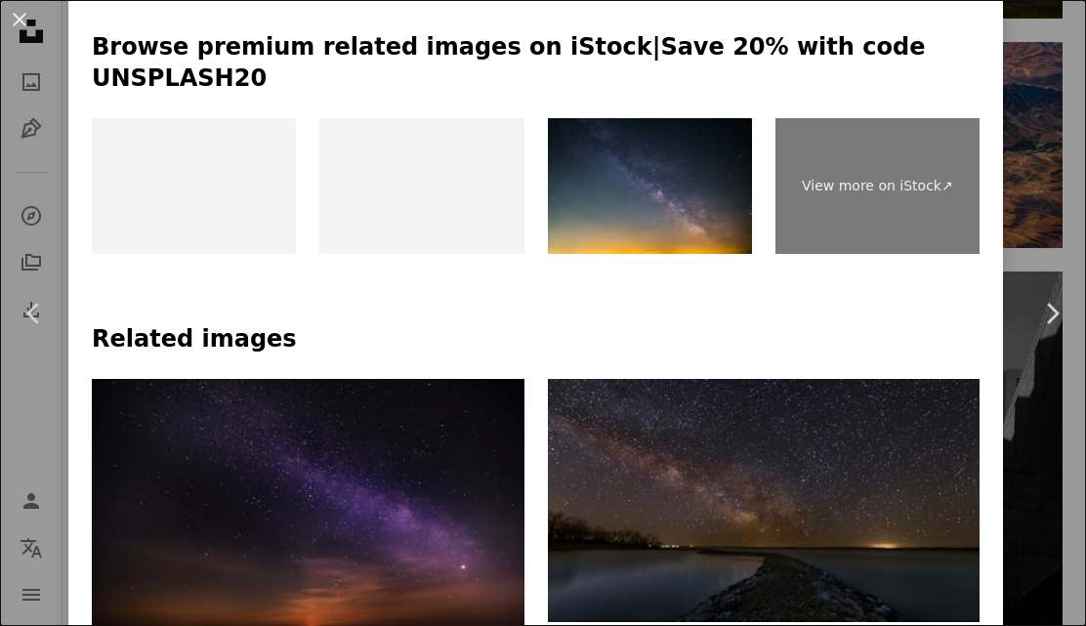
scroll to position [981, 0]
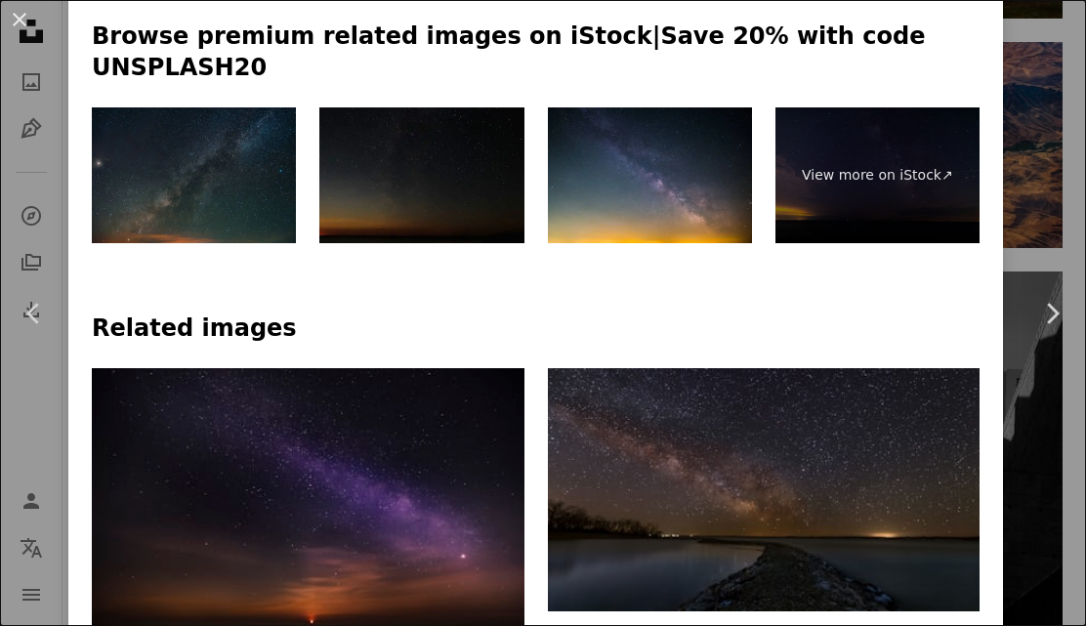
click at [457, 524] on img at bounding box center [308, 512] width 433 height 288
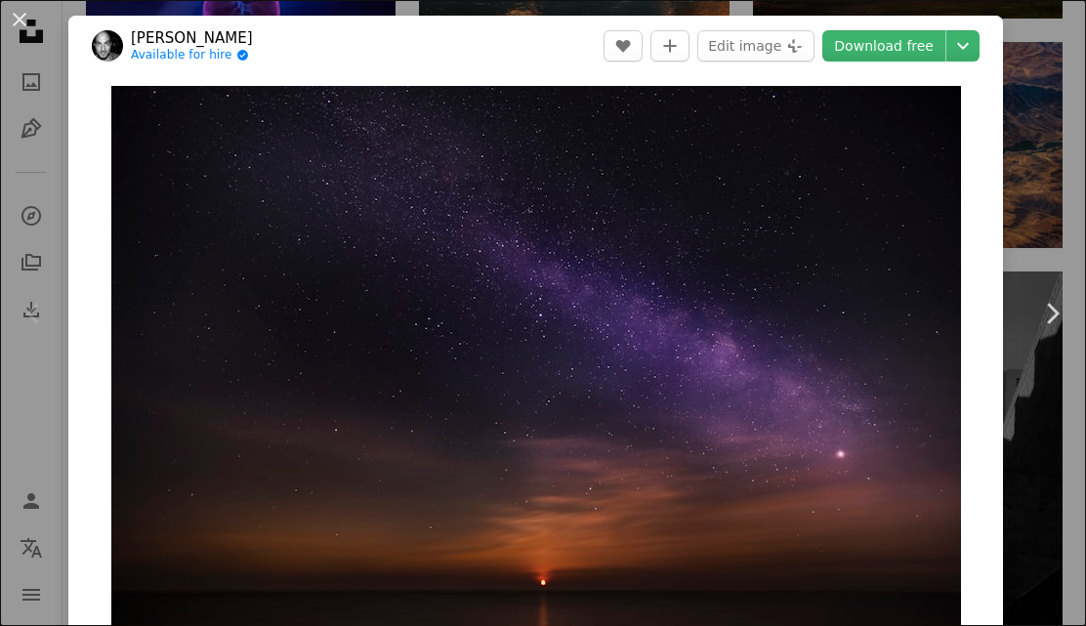
click at [27, 17] on button "An X shape" at bounding box center [19, 19] width 23 height 23
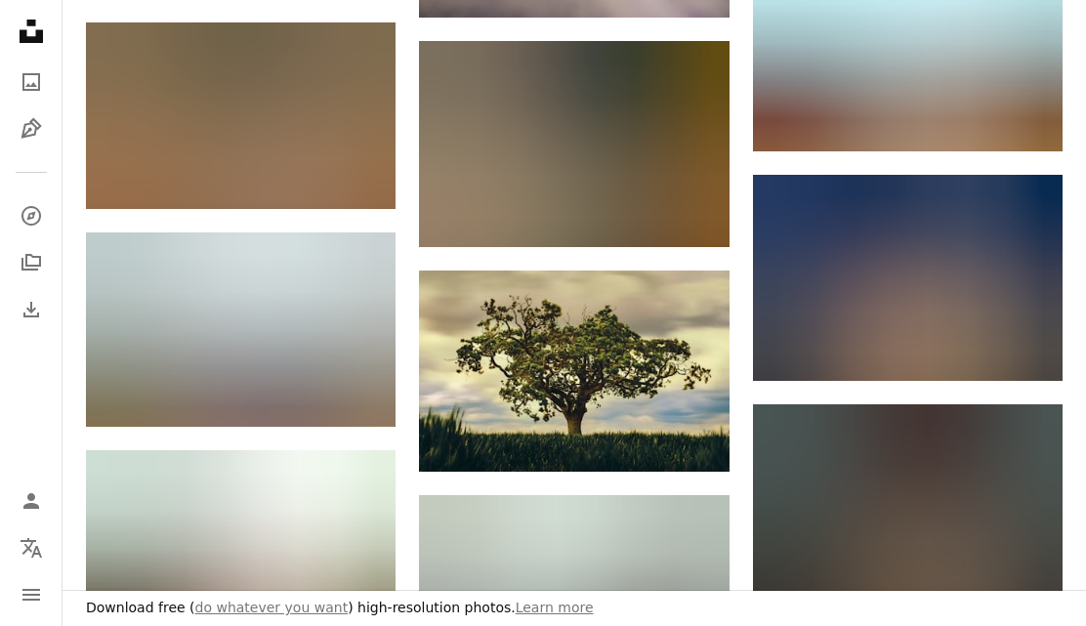
scroll to position [17458, 0]
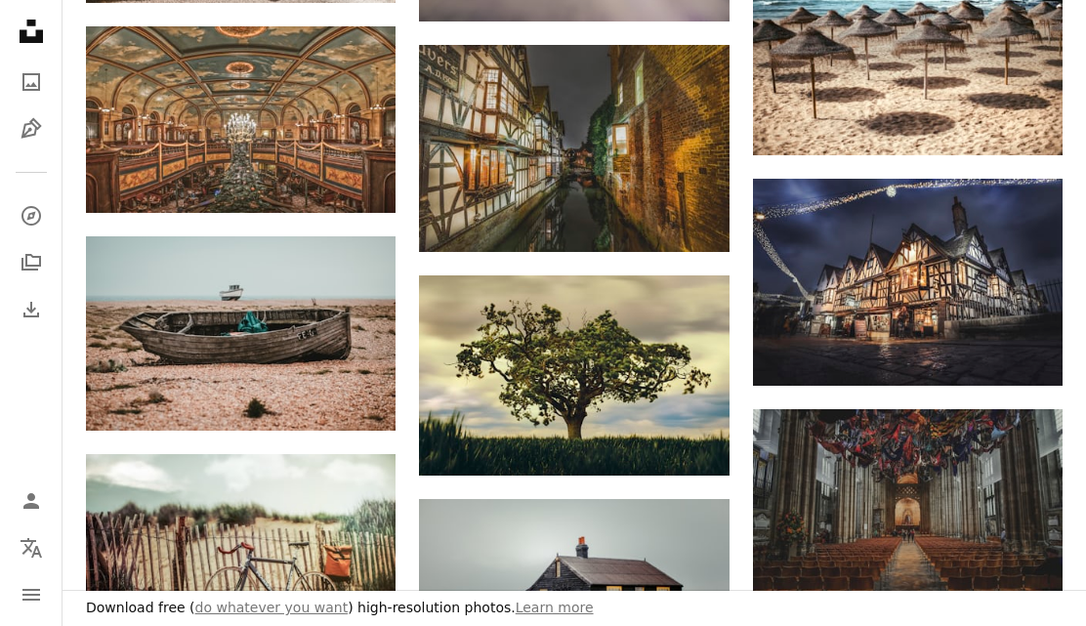
click at [642, 390] on img at bounding box center [574, 375] width 310 height 200
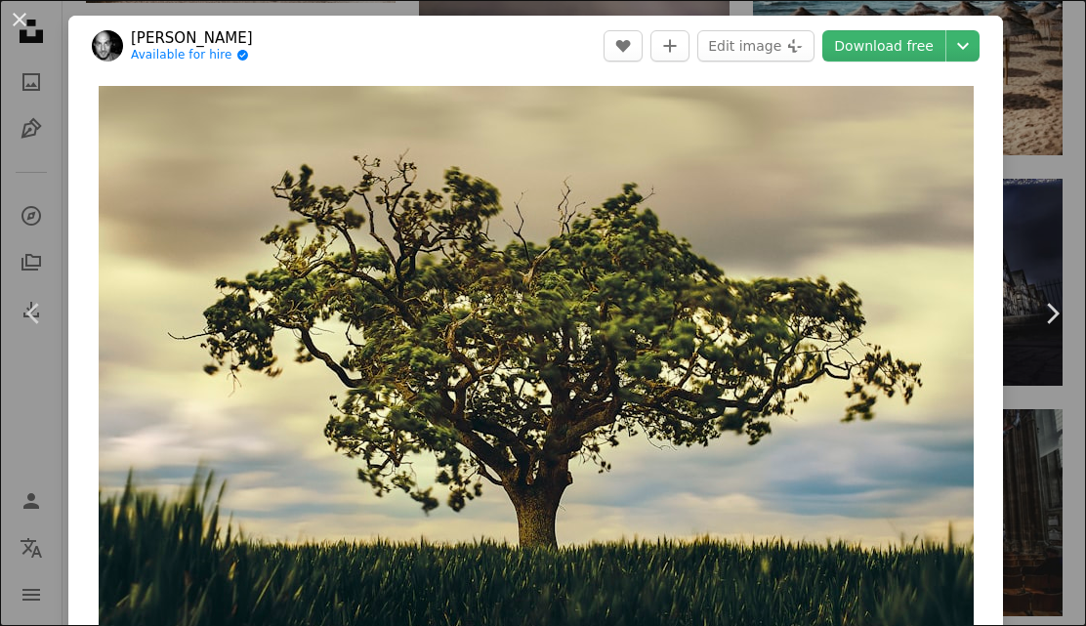
click at [16, 18] on button "An X shape" at bounding box center [19, 19] width 23 height 23
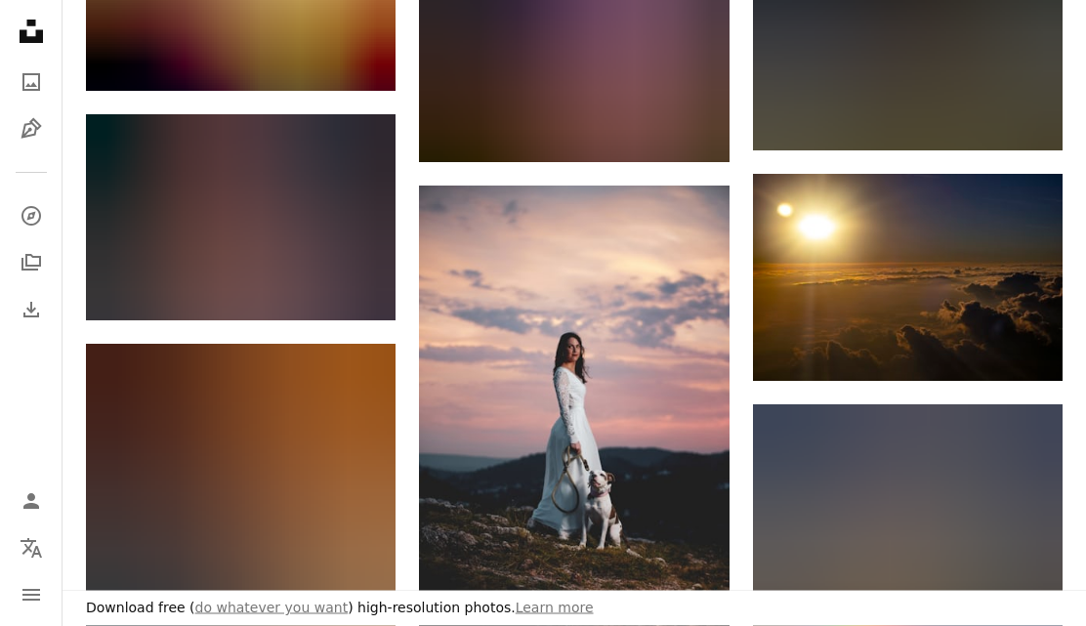
scroll to position [20383, 0]
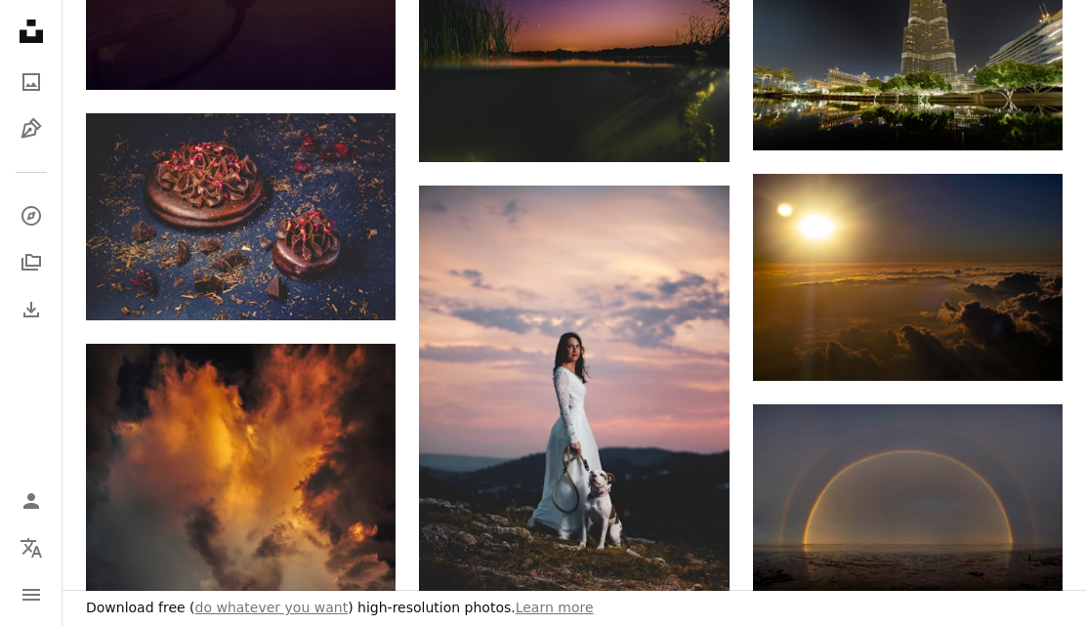
click at [631, 450] on img at bounding box center [574, 418] width 310 height 465
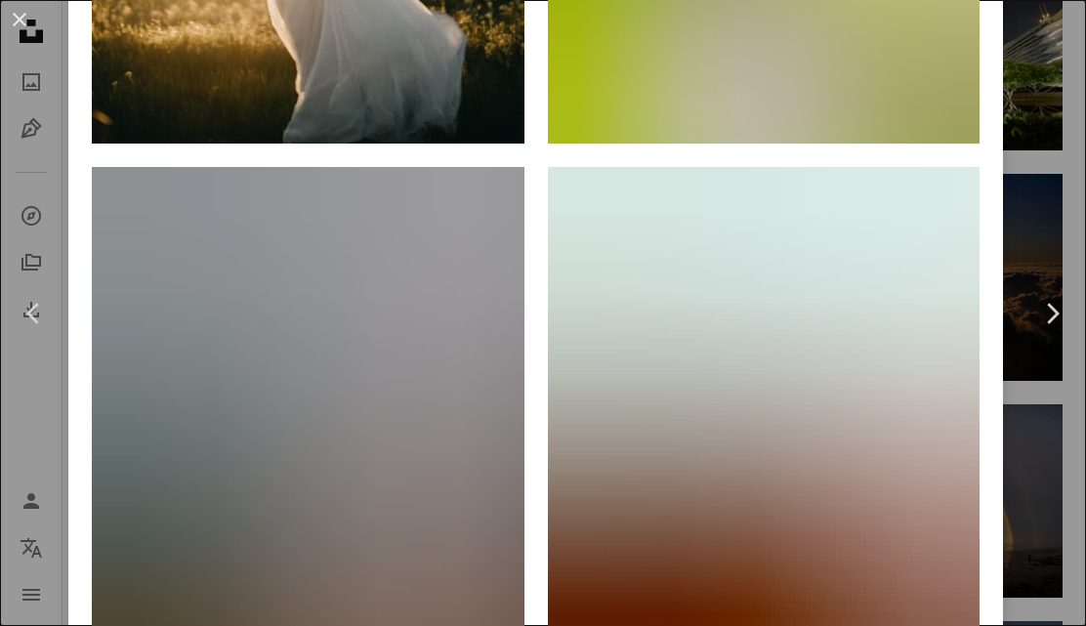
scroll to position [3553, 0]
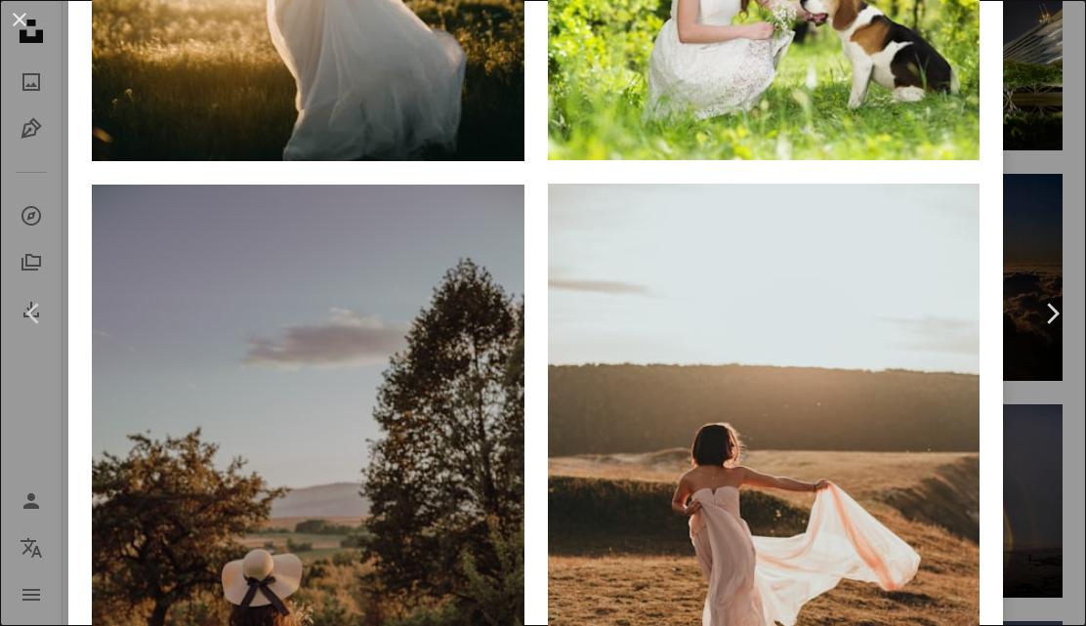
click at [10, 21] on button "An X shape" at bounding box center [19, 19] width 23 height 23
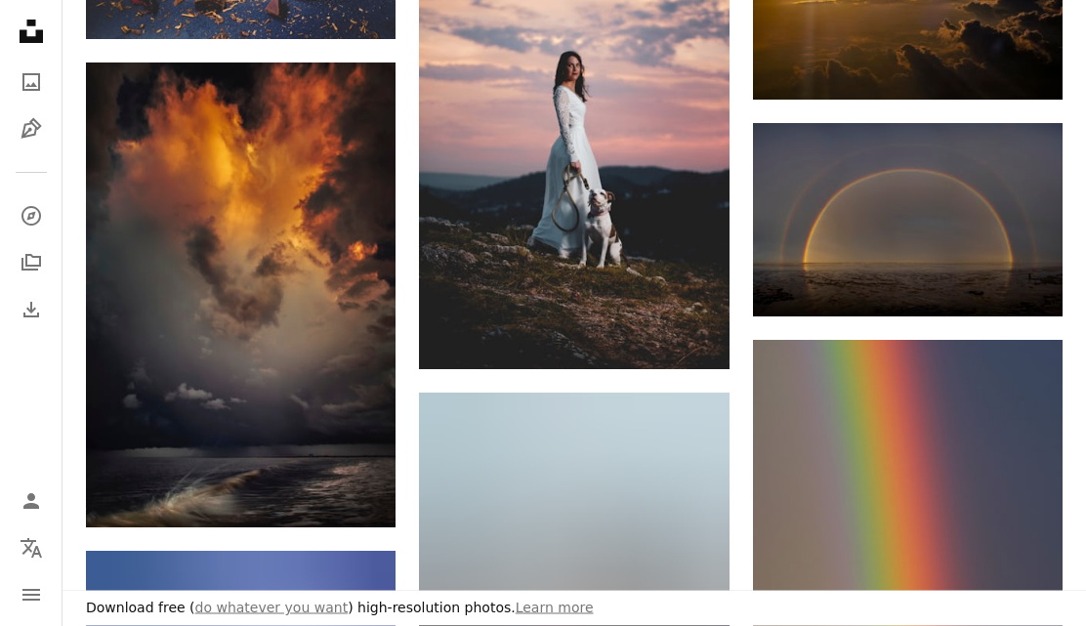
scroll to position [20665, 0]
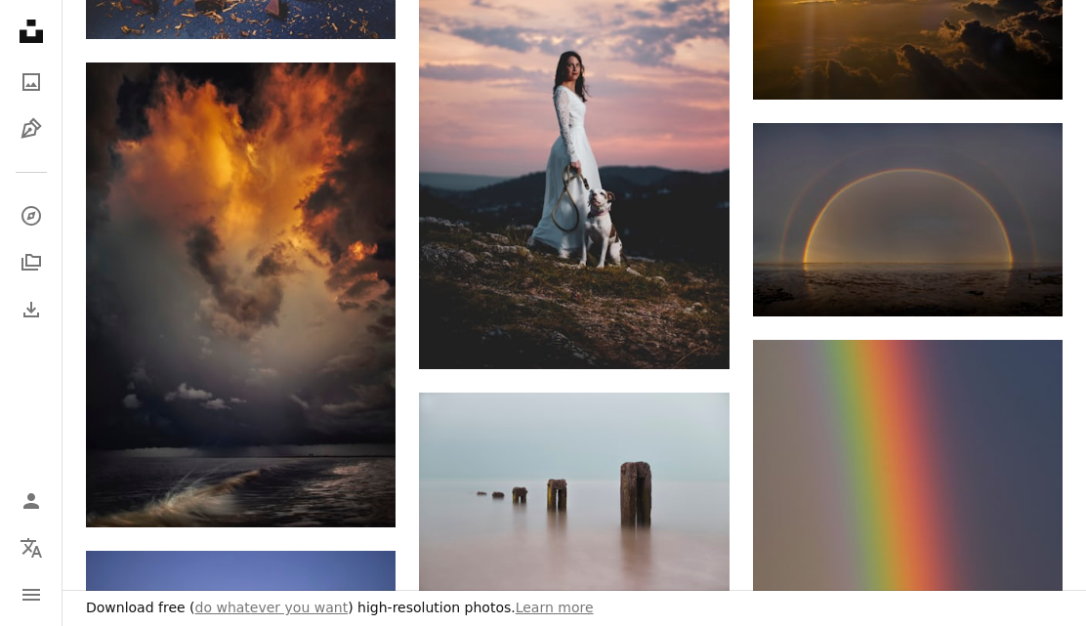
click at [928, 235] on img at bounding box center [908, 219] width 310 height 193
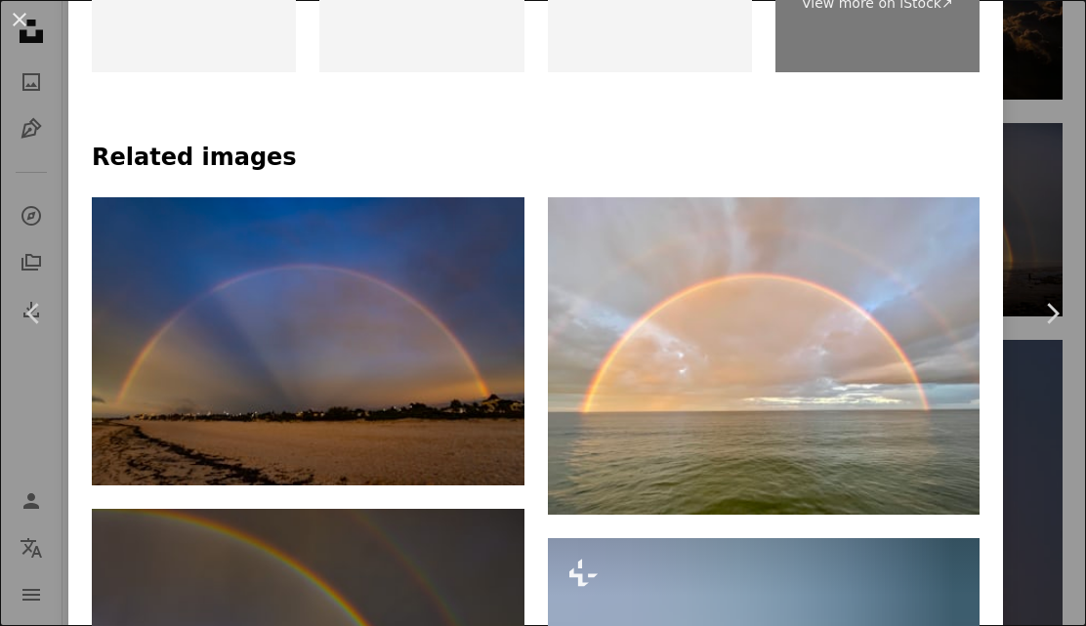
scroll to position [1129, 0]
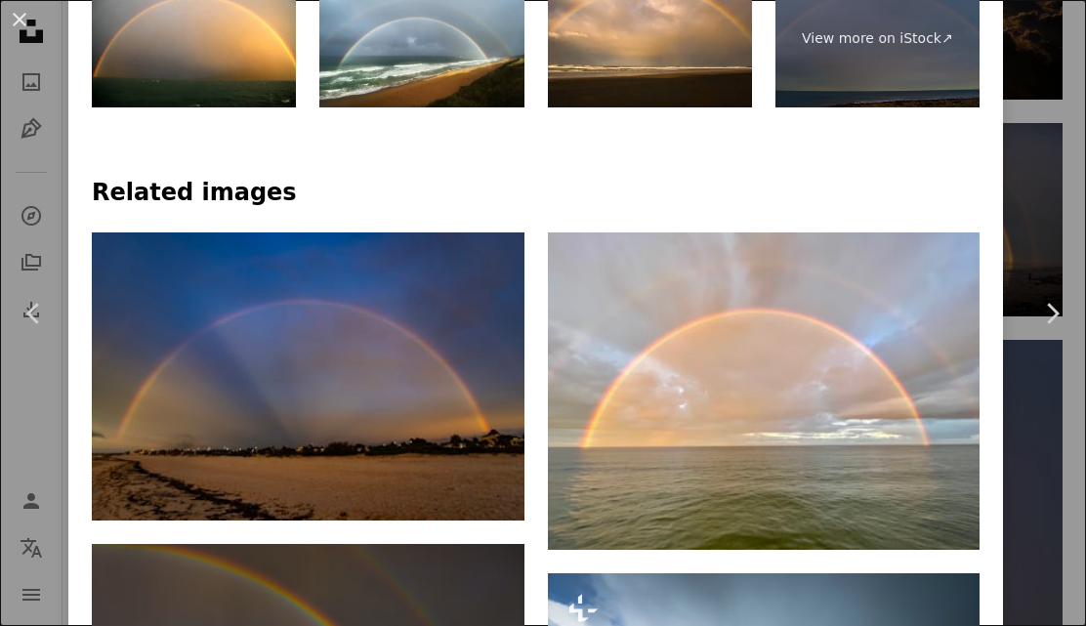
click at [31, 31] on button "An X shape" at bounding box center [19, 19] width 23 height 23
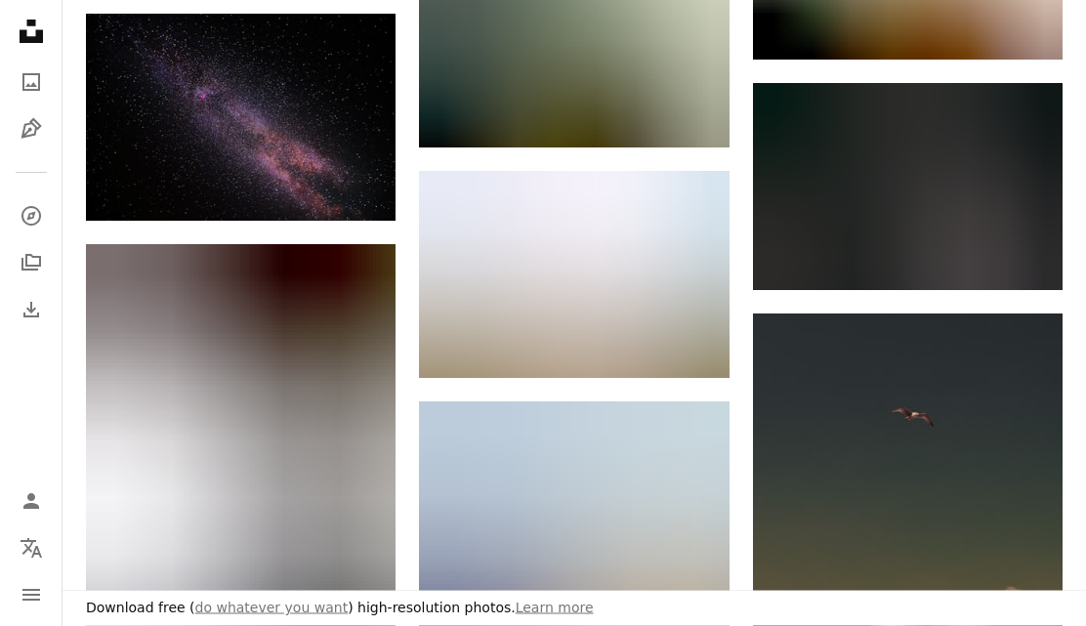
scroll to position [22105, 0]
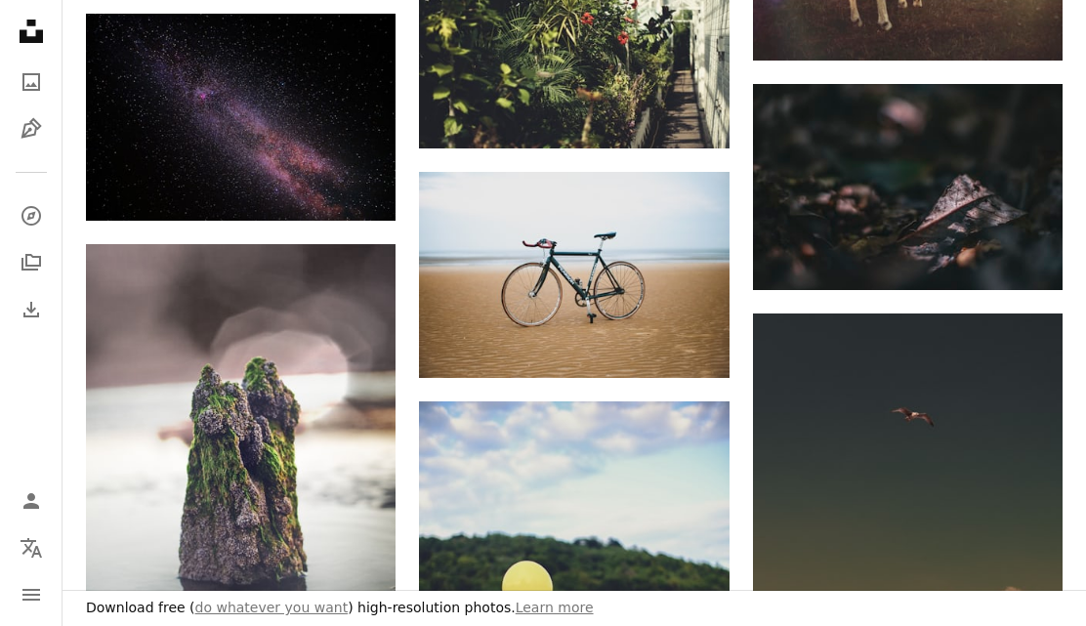
click at [303, 498] on img at bounding box center [241, 468] width 310 height 448
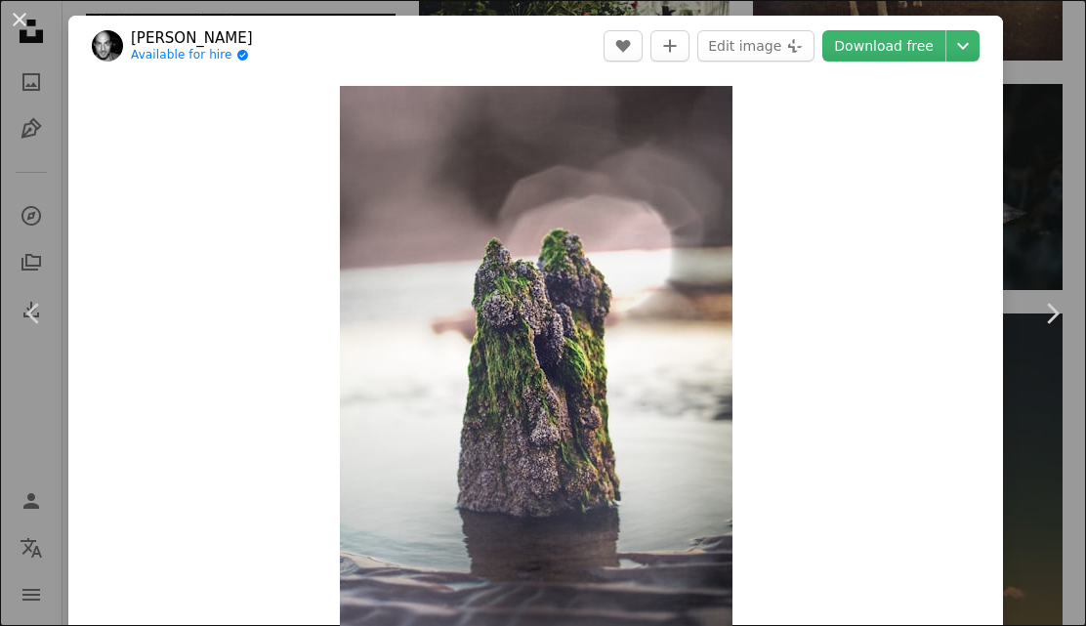
click at [16, 21] on button "An X shape" at bounding box center [19, 19] width 23 height 23
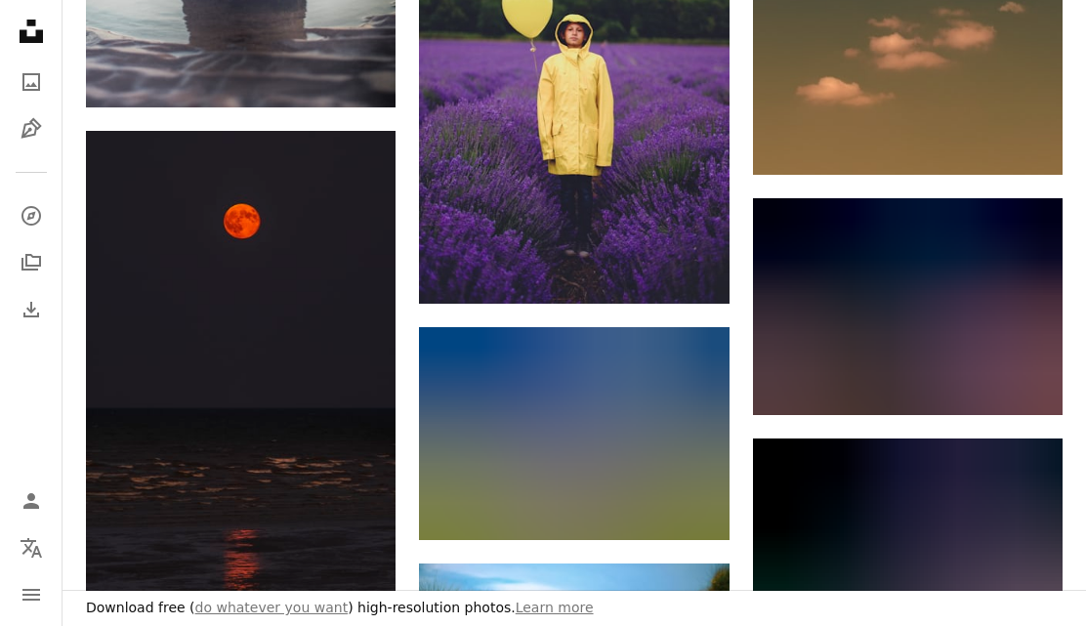
scroll to position [22712, 0]
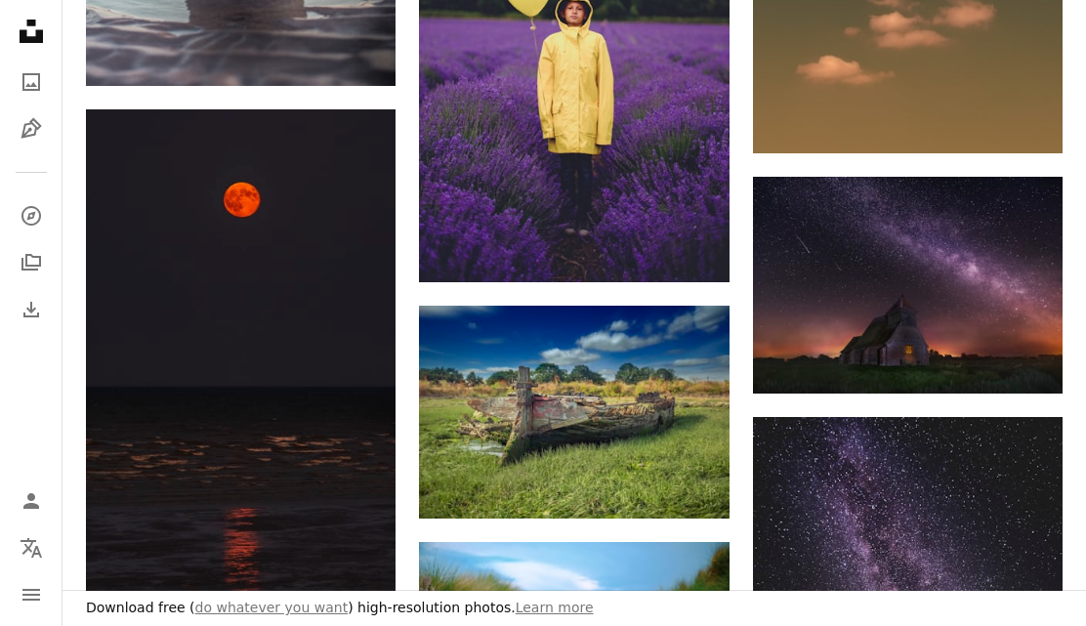
click at [625, 410] on img at bounding box center [574, 412] width 310 height 213
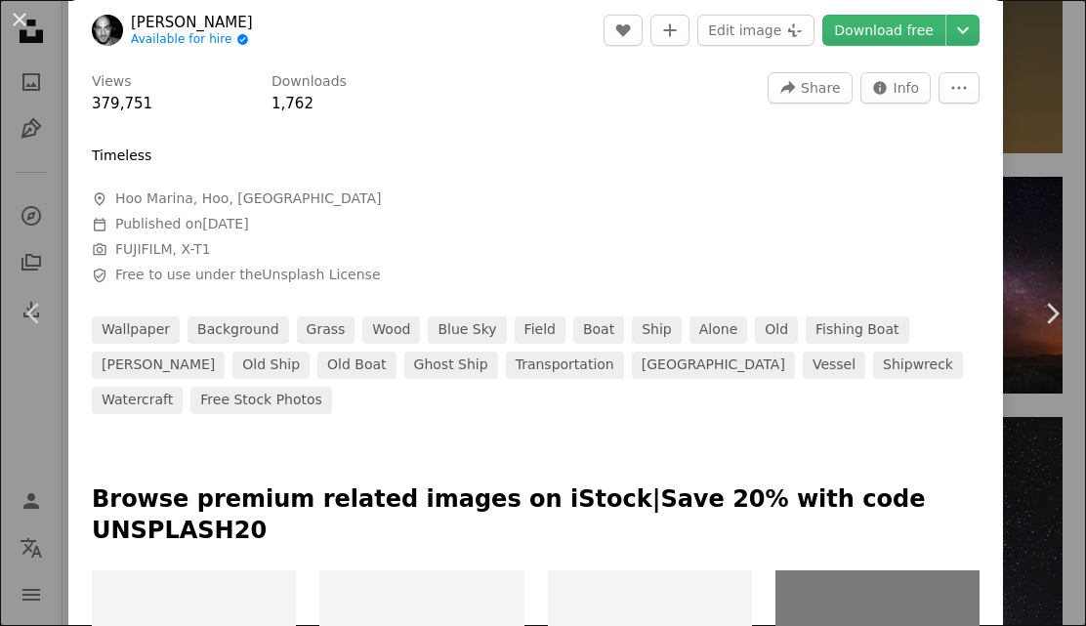
scroll to position [603, 0]
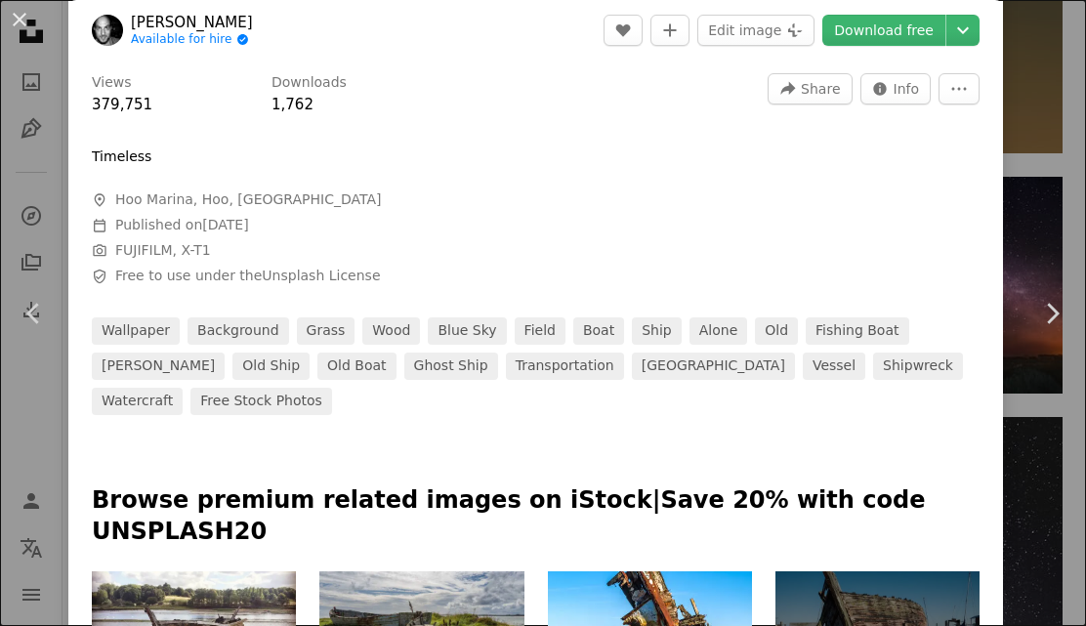
click at [27, 31] on button "An X shape" at bounding box center [19, 19] width 23 height 23
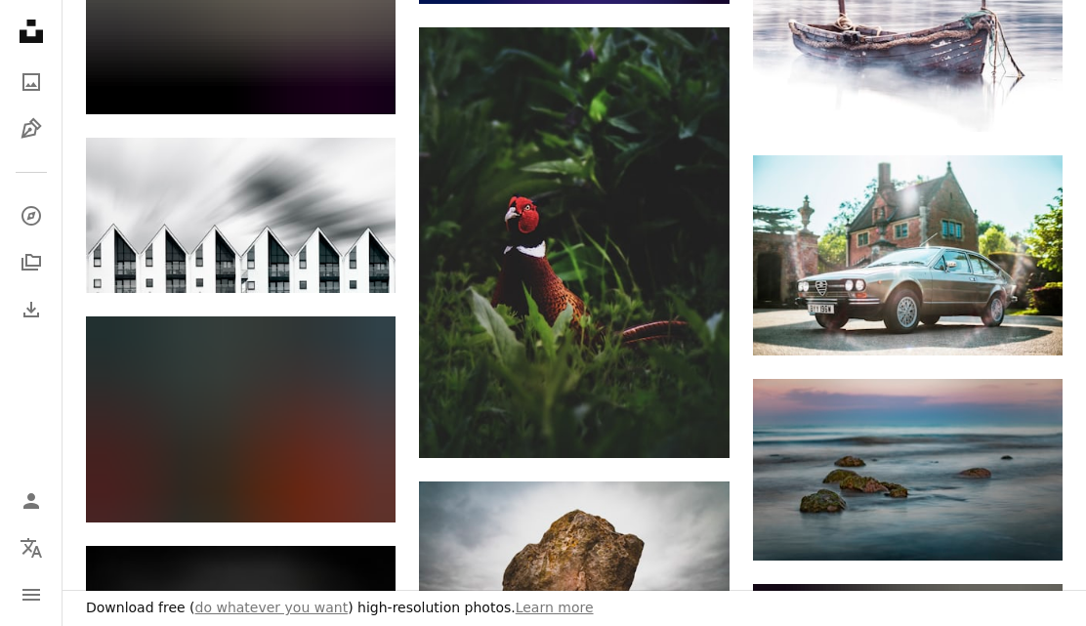
scroll to position [23910, 0]
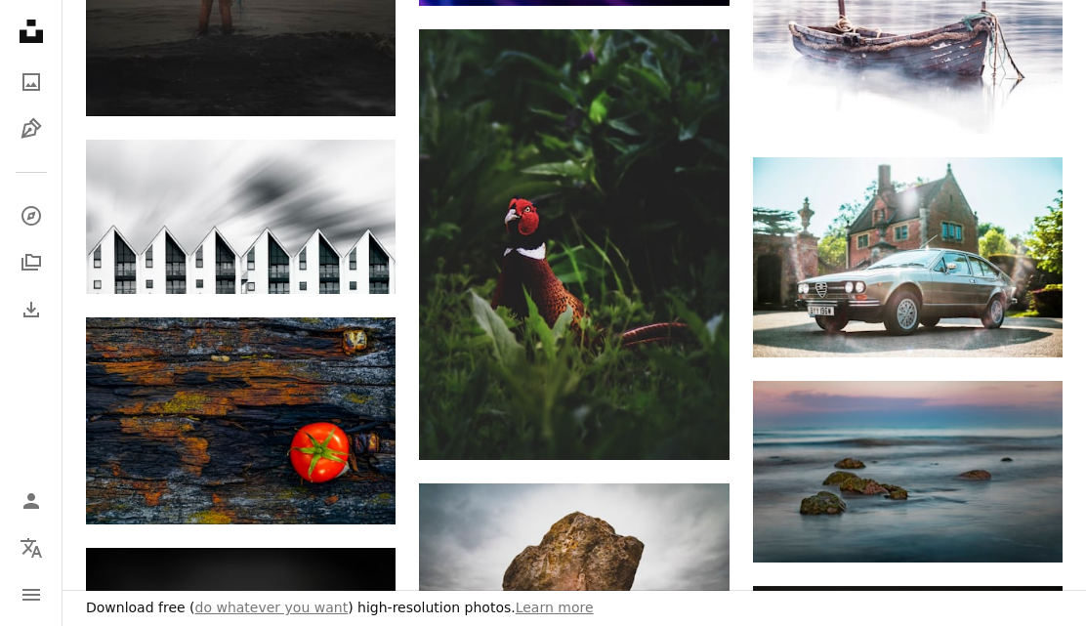
click at [639, 332] on img at bounding box center [574, 244] width 310 height 431
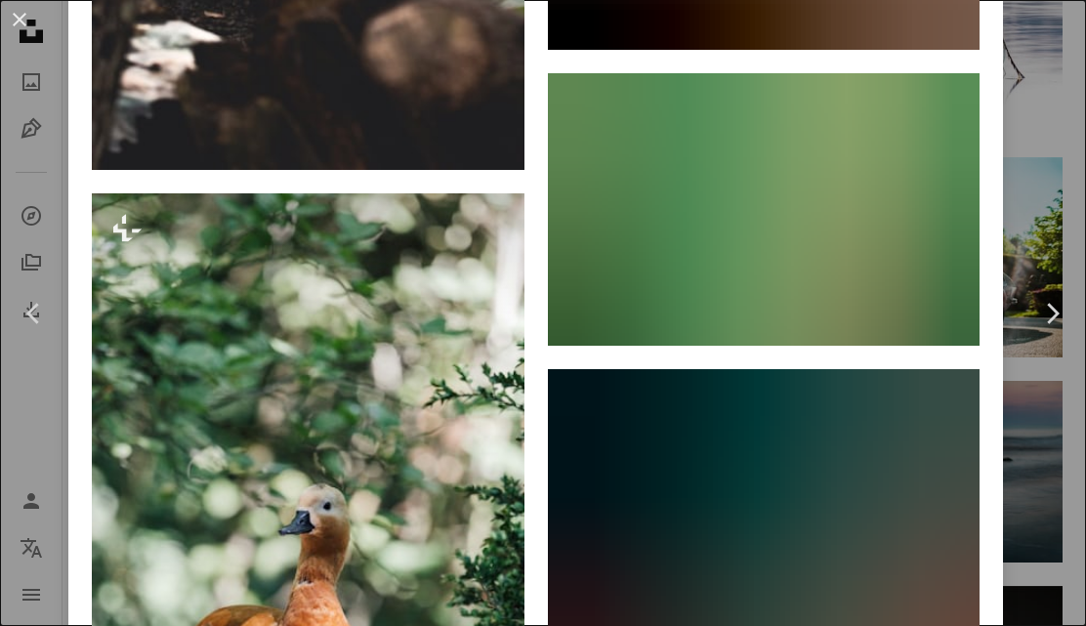
scroll to position [1959, 0]
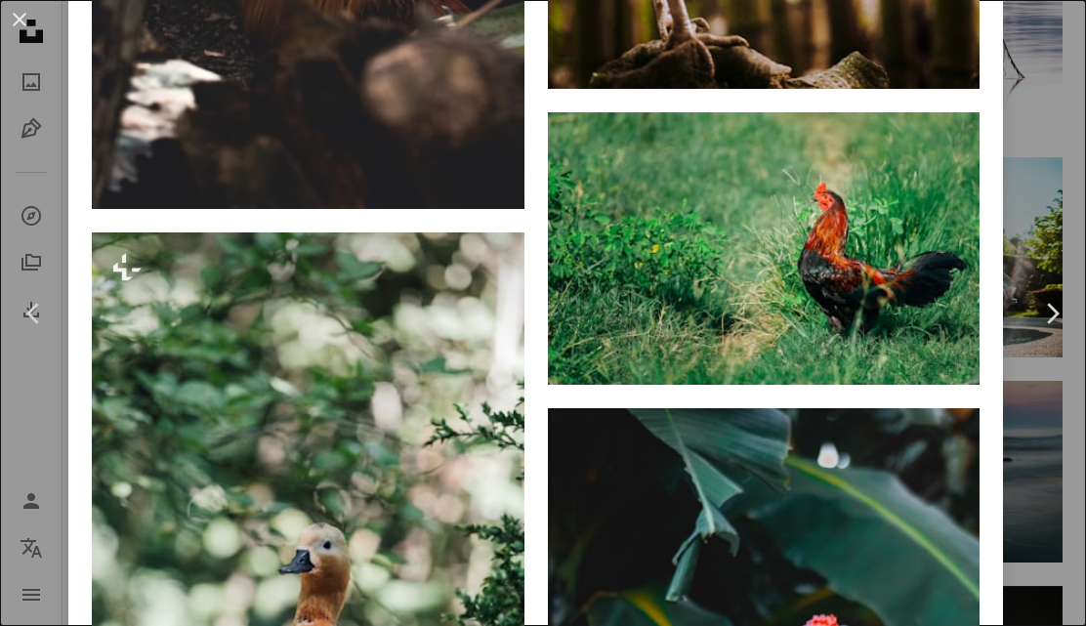
click at [22, 22] on button "An X shape" at bounding box center [19, 19] width 23 height 23
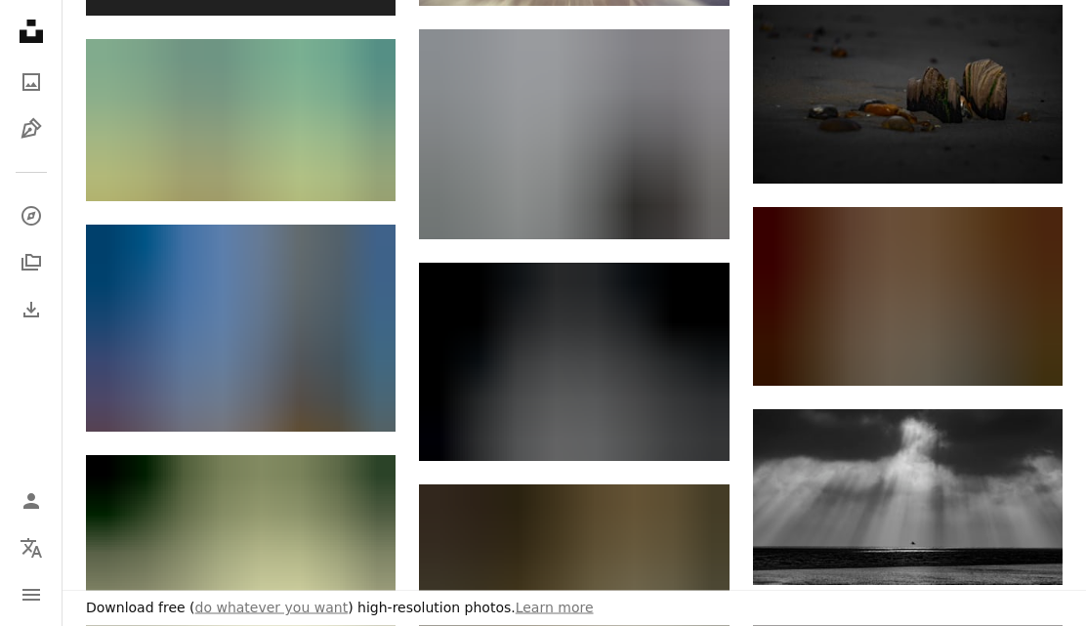
scroll to position [32587, 0]
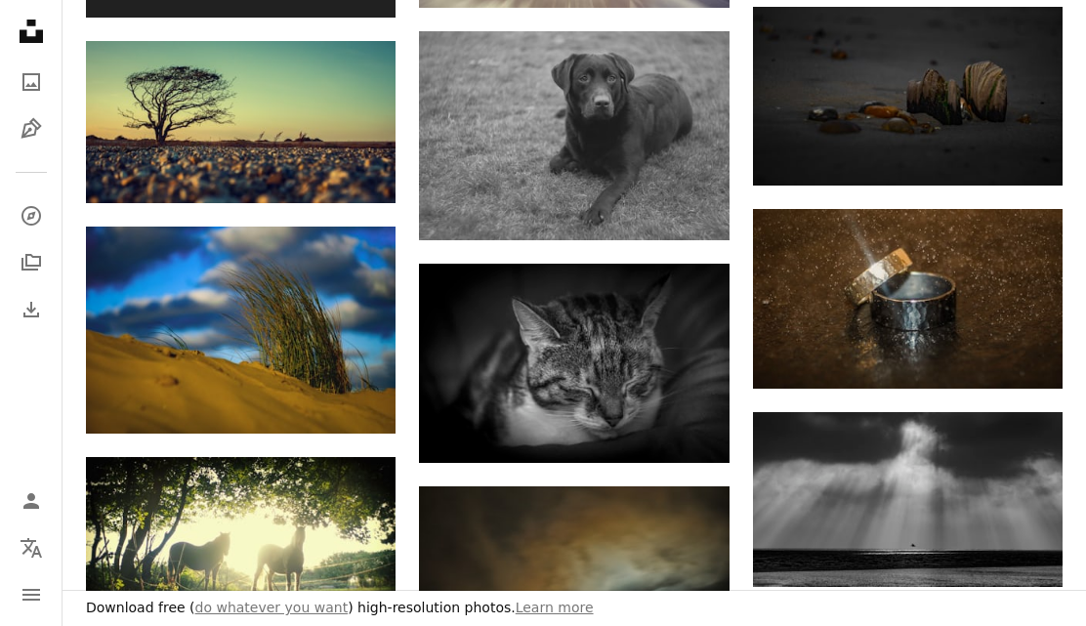
click at [333, 338] on img at bounding box center [241, 330] width 310 height 207
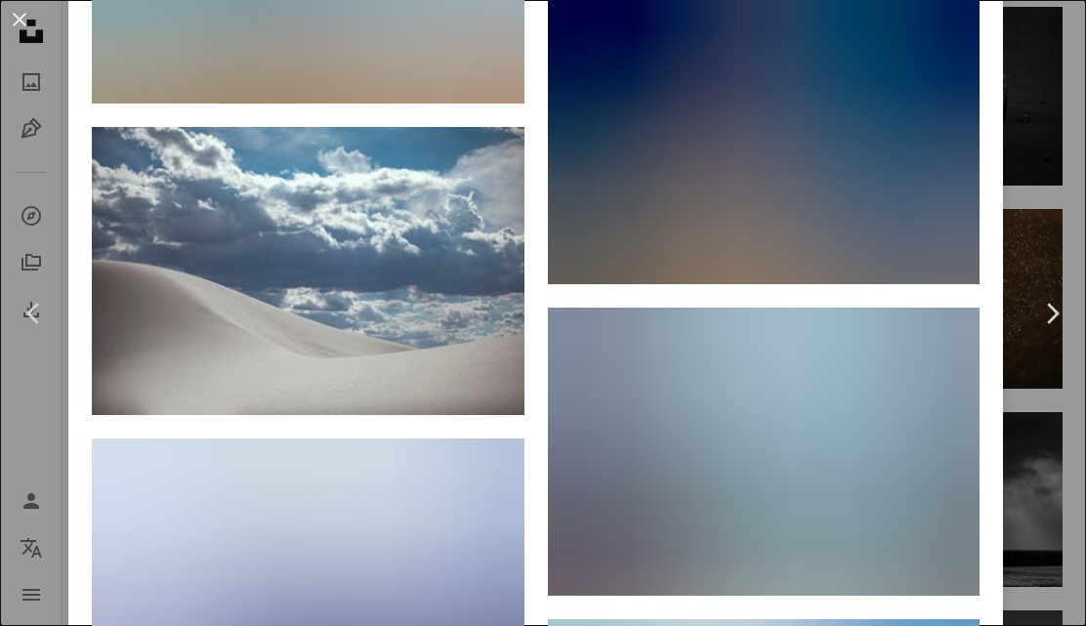
scroll to position [4973, 0]
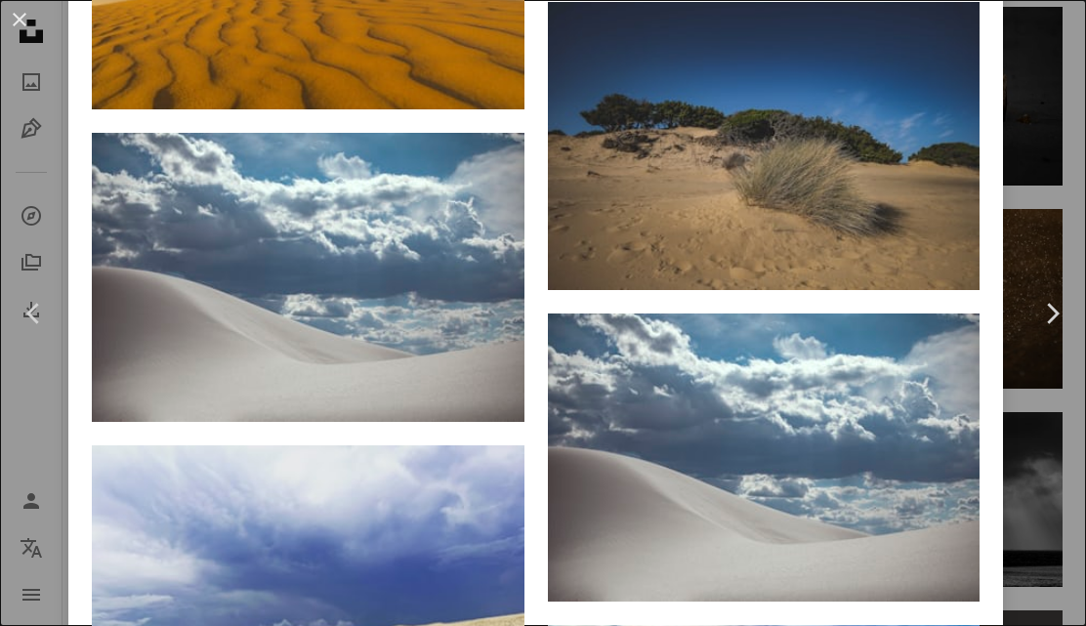
click at [439, 373] on img at bounding box center [308, 277] width 433 height 288
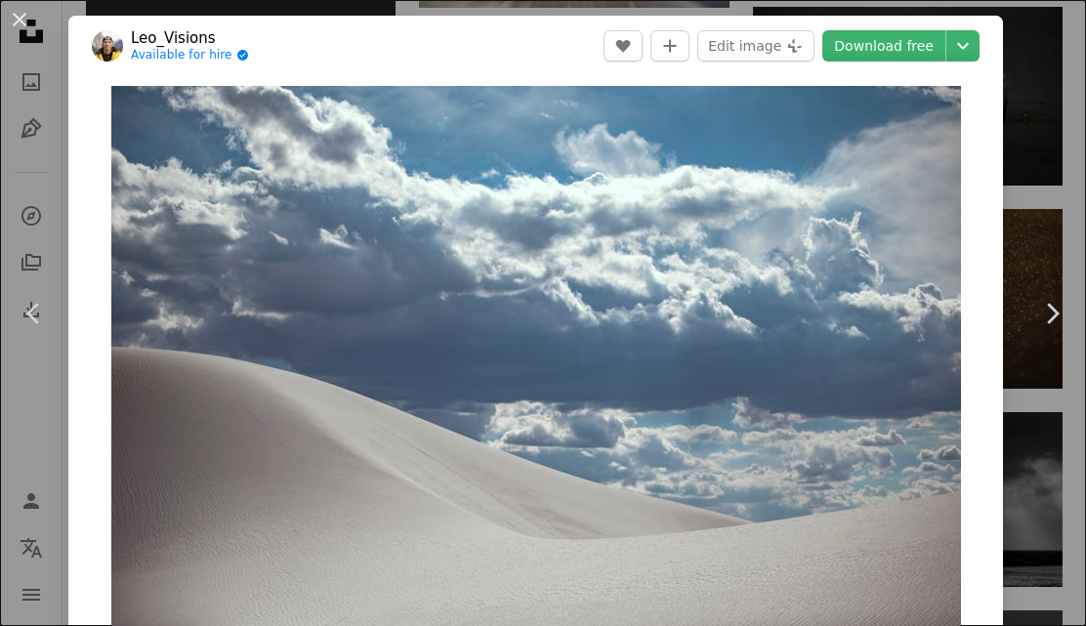
click at [16, 23] on button "An X shape" at bounding box center [19, 19] width 23 height 23
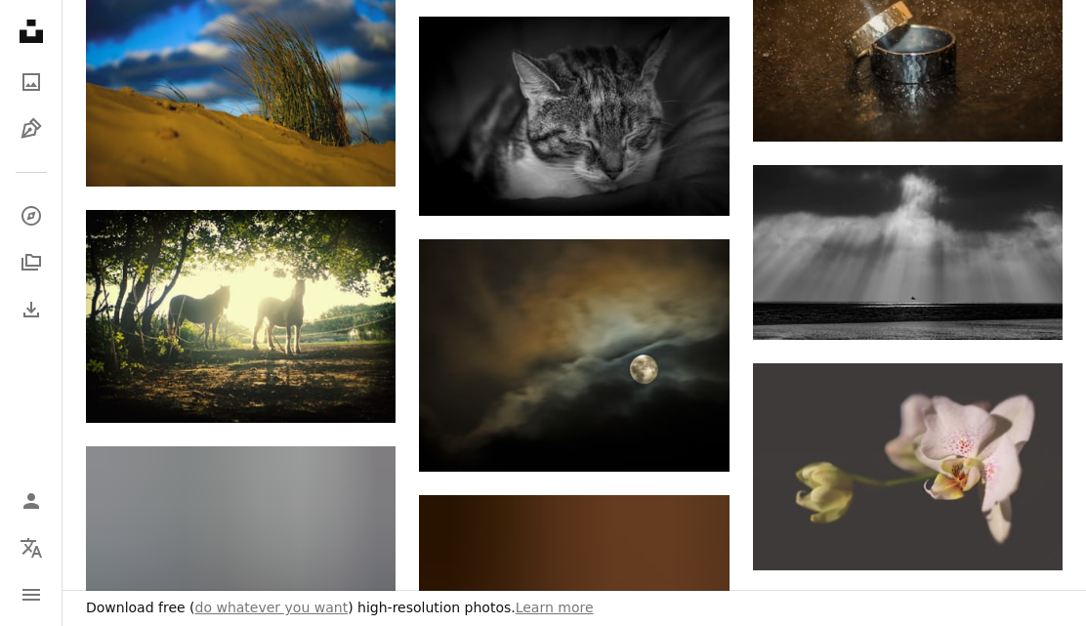
scroll to position [32832, 0]
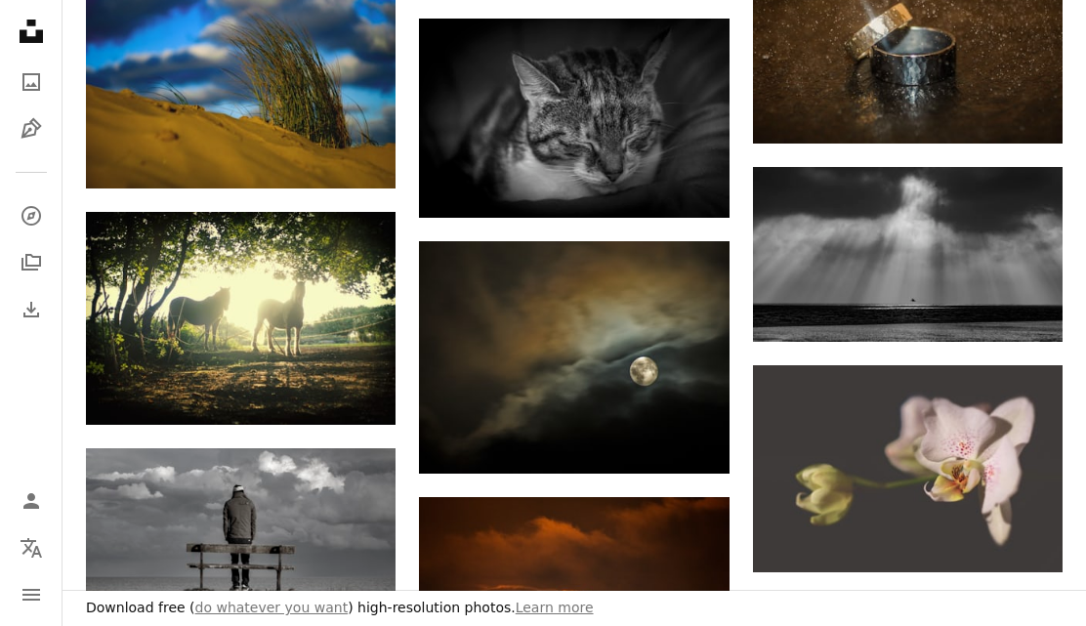
click at [619, 376] on img at bounding box center [574, 357] width 310 height 232
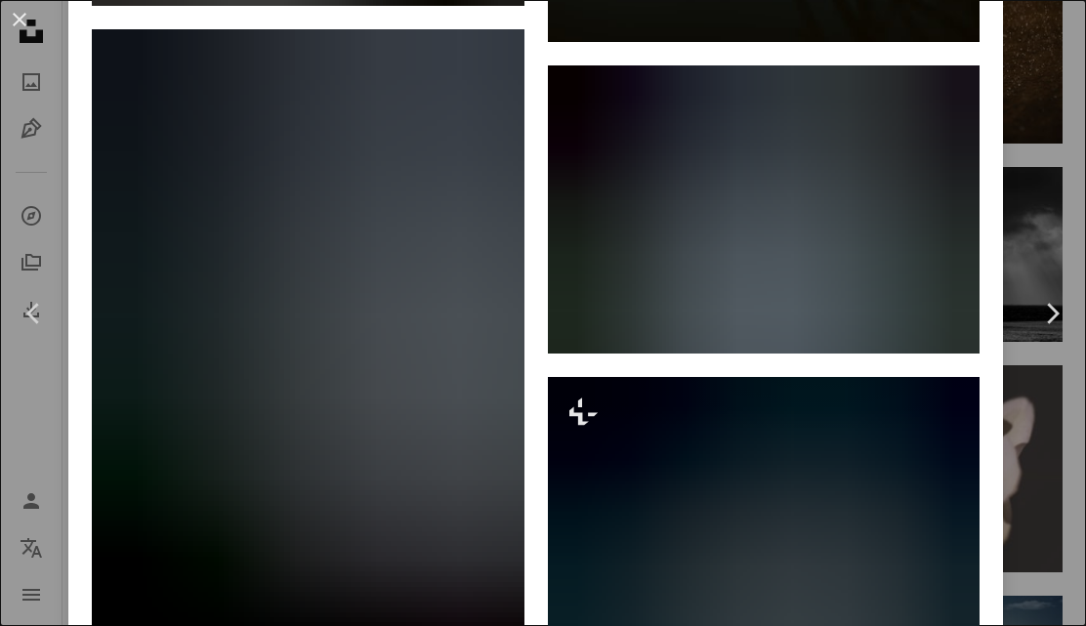
scroll to position [2247, 0]
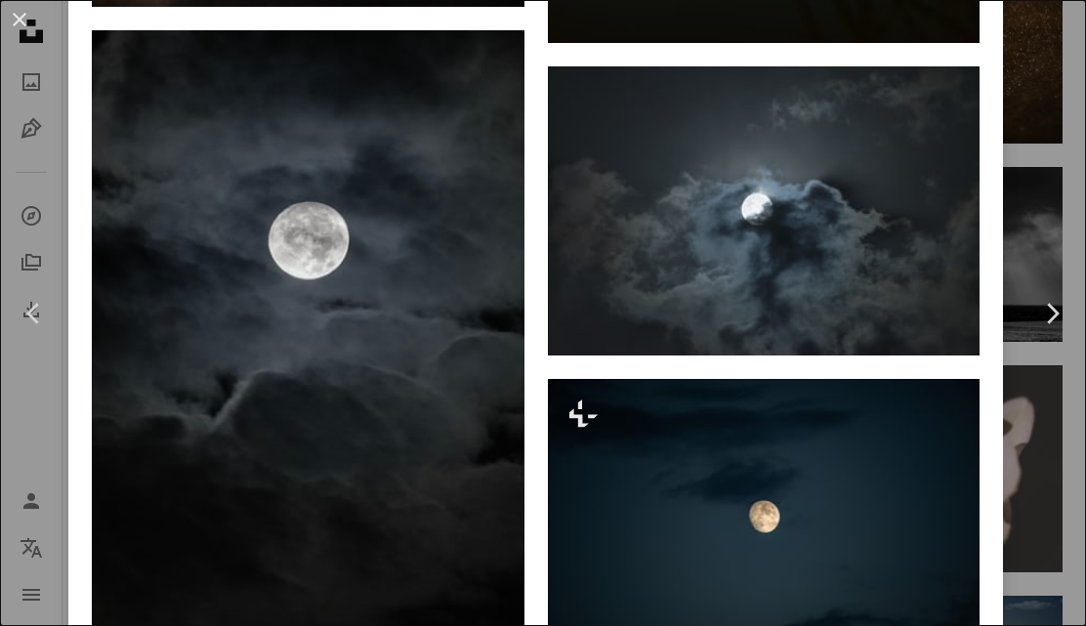
click at [23, 31] on button "An X shape" at bounding box center [19, 19] width 23 height 23
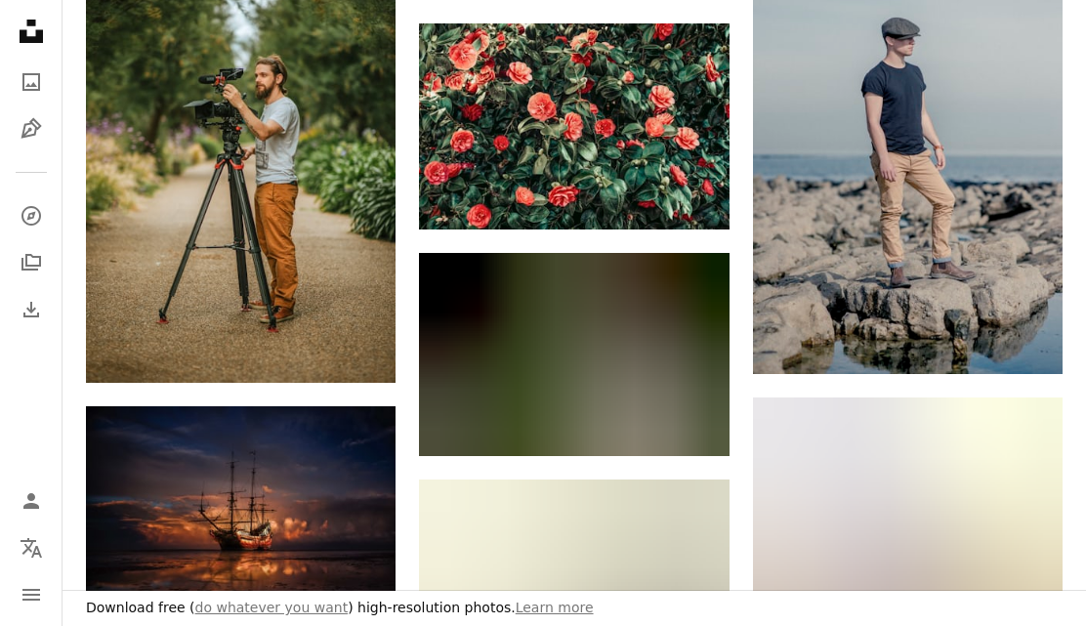
scroll to position [7338, 0]
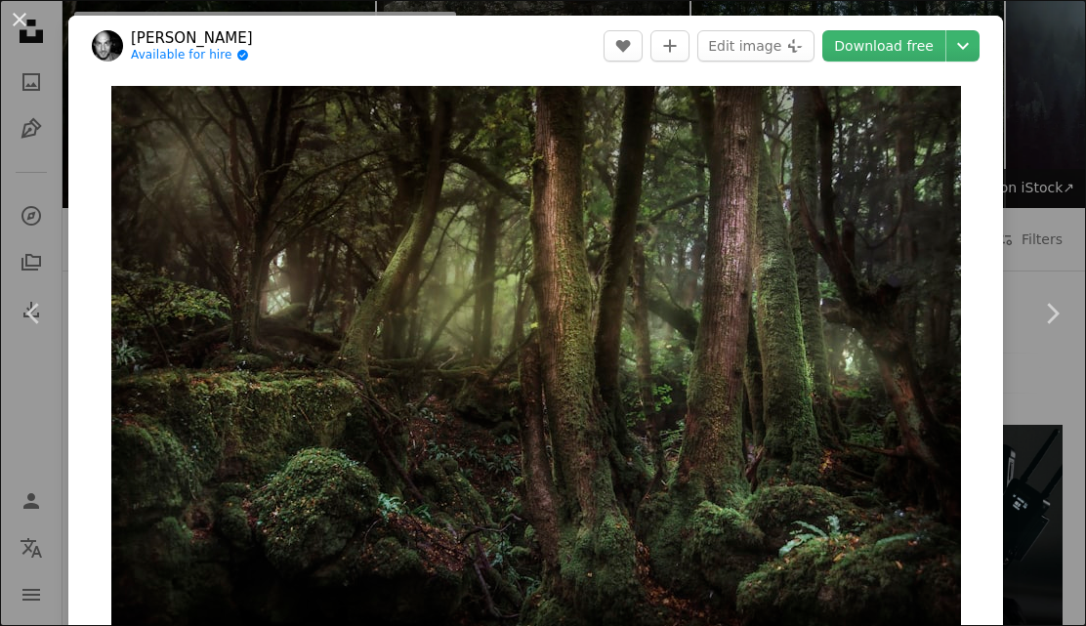
click at [29, 16] on button "An X shape" at bounding box center [19, 19] width 23 height 23
